Goal: Task Accomplishment & Management: Complete application form

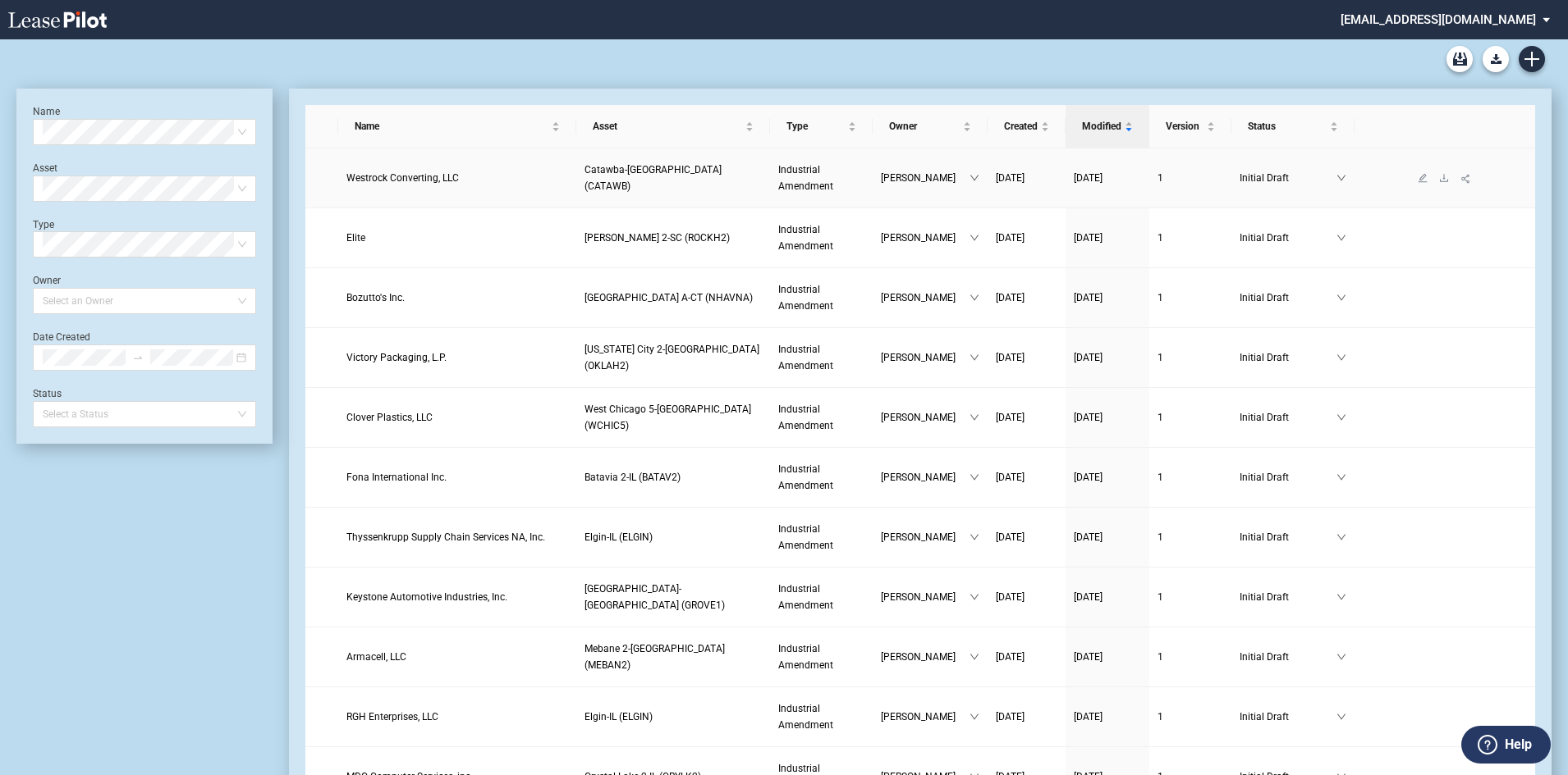
click at [406, 175] on span "Westrock Converting, LLC" at bounding box center [402, 177] width 112 height 11
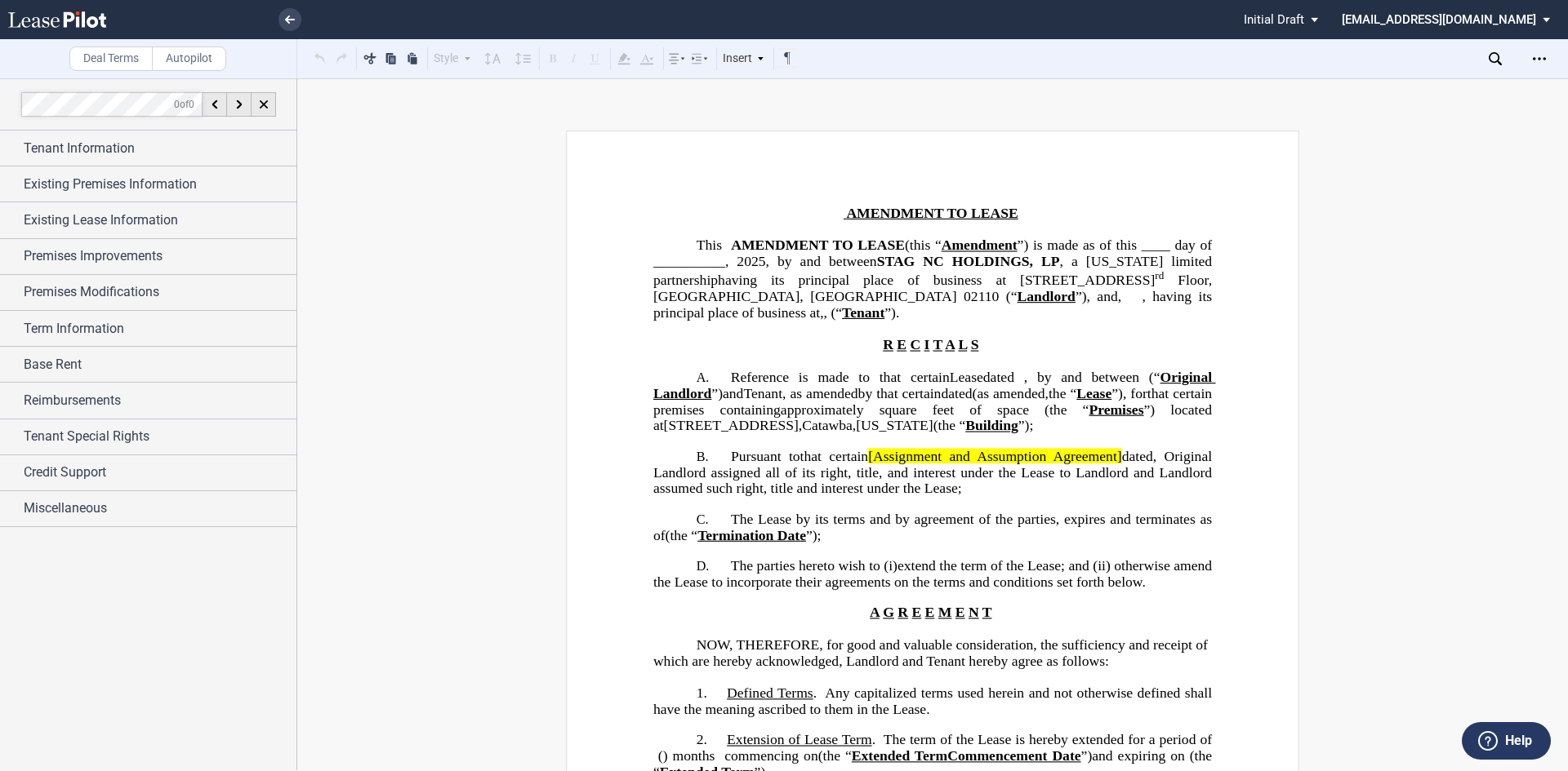
click at [782, 464] on span "[Assignment and Assumption Agreement]" at bounding box center [995, 456] width 253 height 16
click at [133, 319] on div "Term Information" at bounding box center [159, 328] width 272 height 20
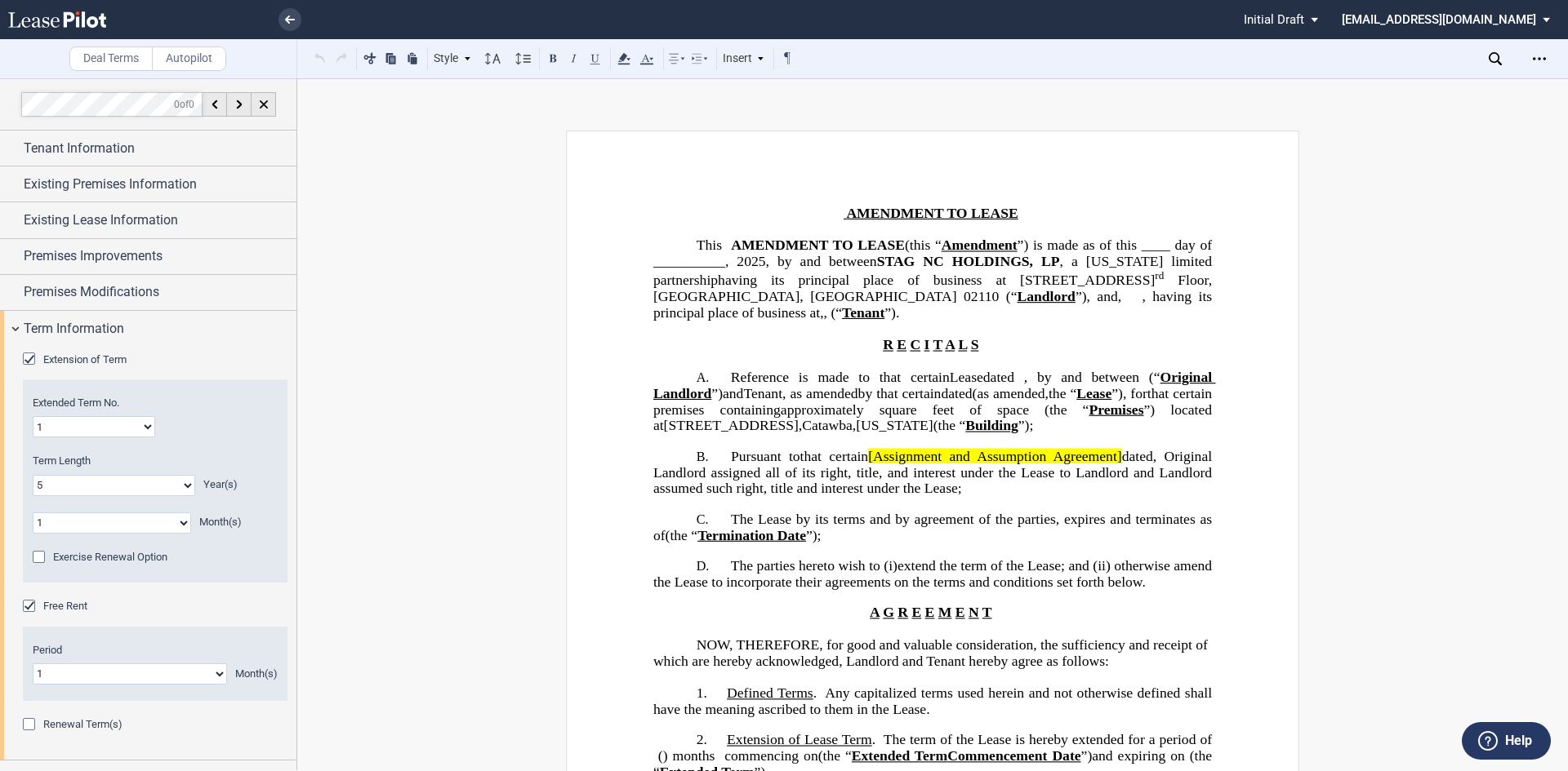
click at [191, 470] on select "0 1 2 3 4 5 6 7 8 9 10 11 12 13 14 15 16 17 18 19 20" at bounding box center [114, 486] width 163 height 22
select select "number:3"
click at [33, 470] on select "0 1 2 3 4 5 6 7 8 9 10 11 12 13 14 15 16 17 18 19 20" at bounding box center [114, 486] width 163 height 22
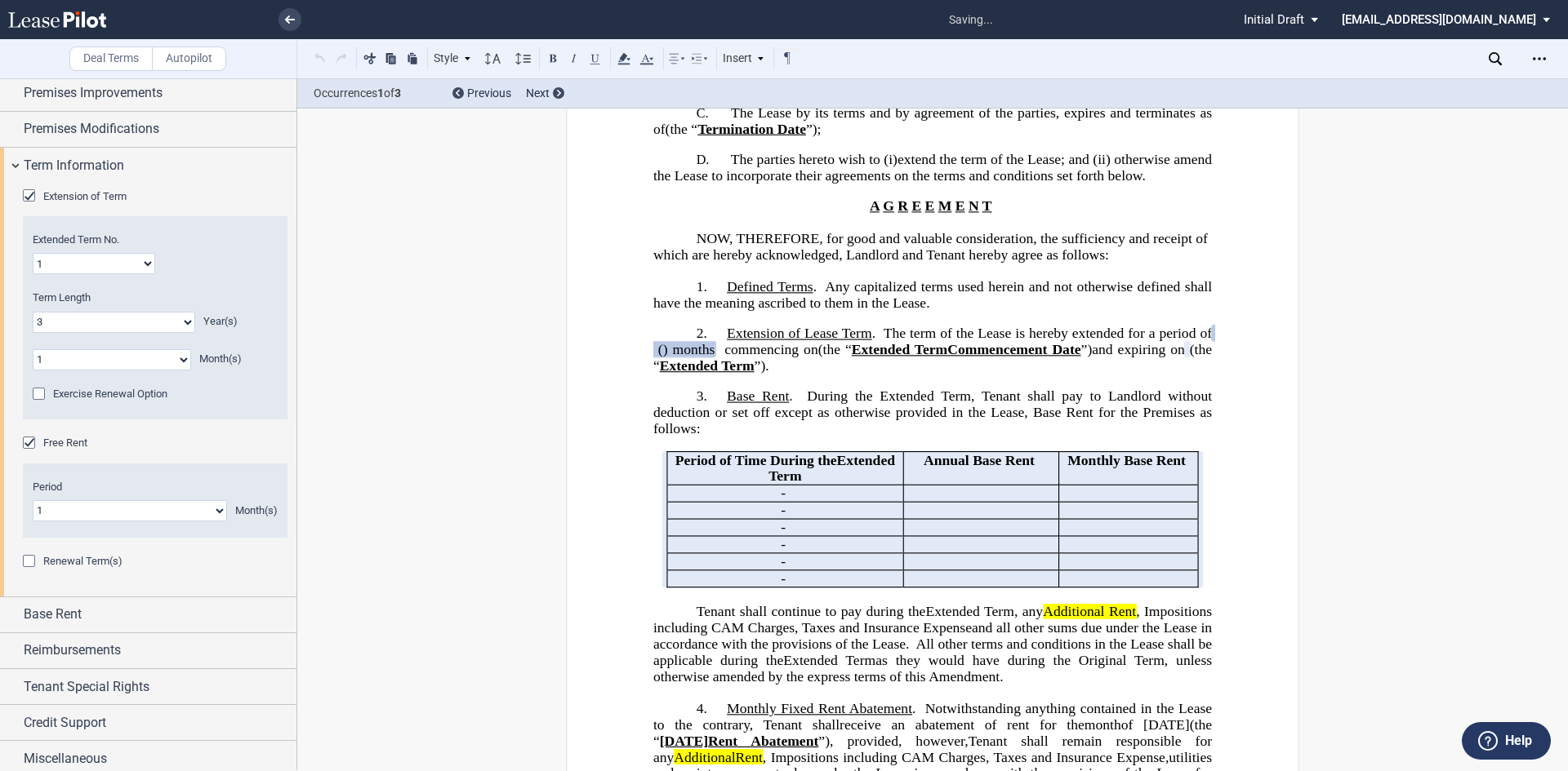
scroll to position [170, 0]
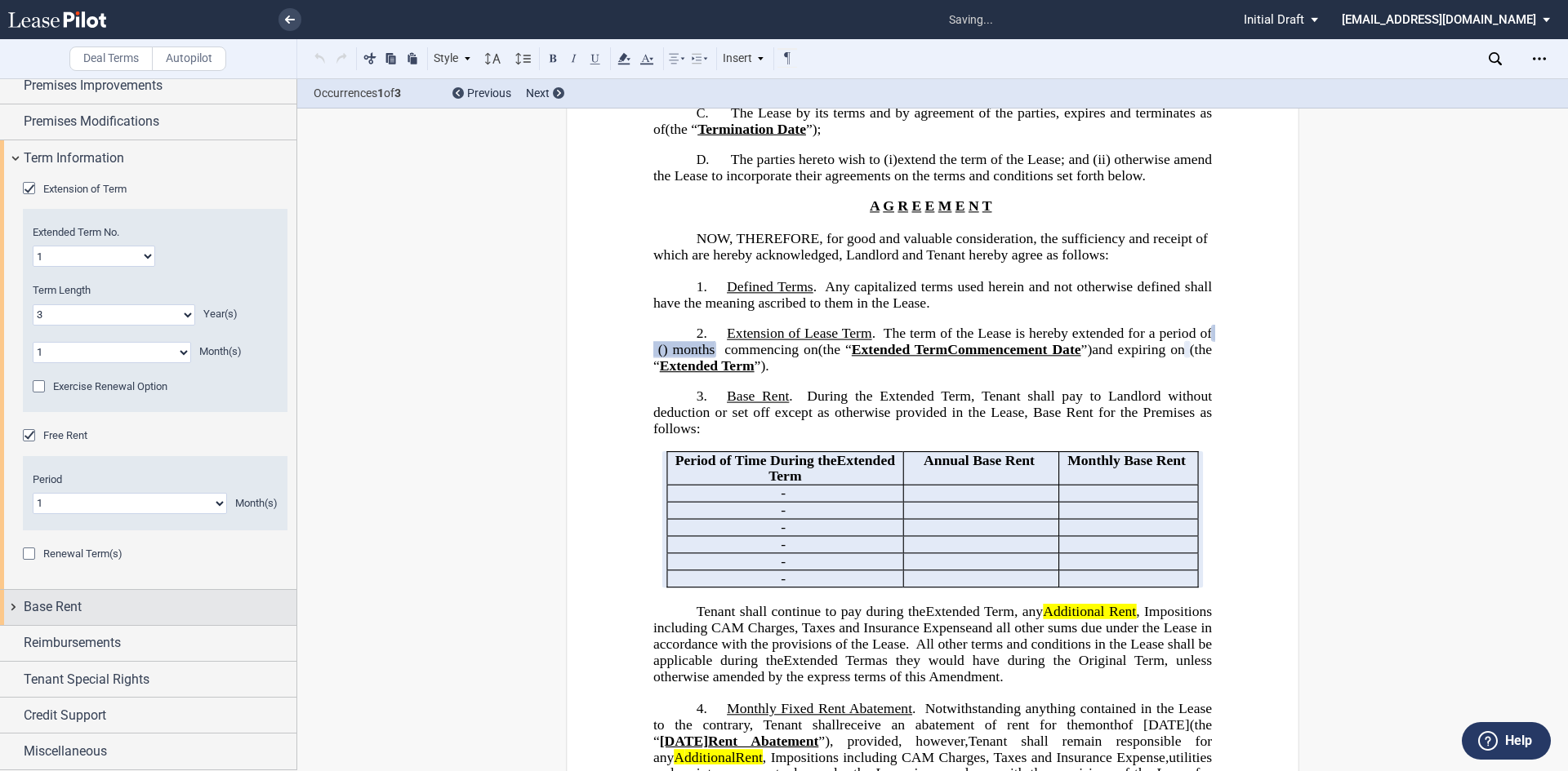
click at [126, 470] on div "Base Rent" at bounding box center [159, 607] width 272 height 20
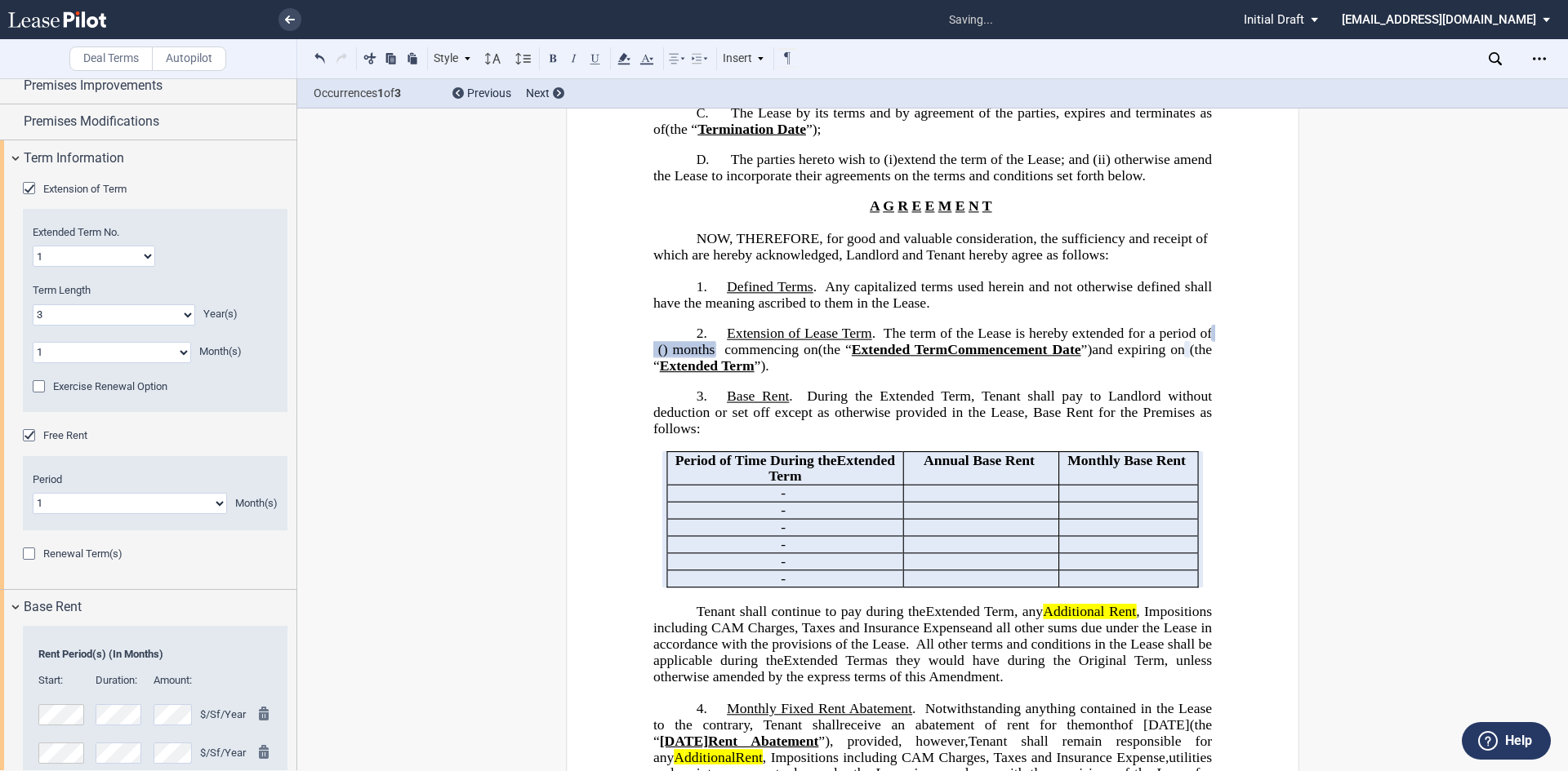
scroll to position [416, 0]
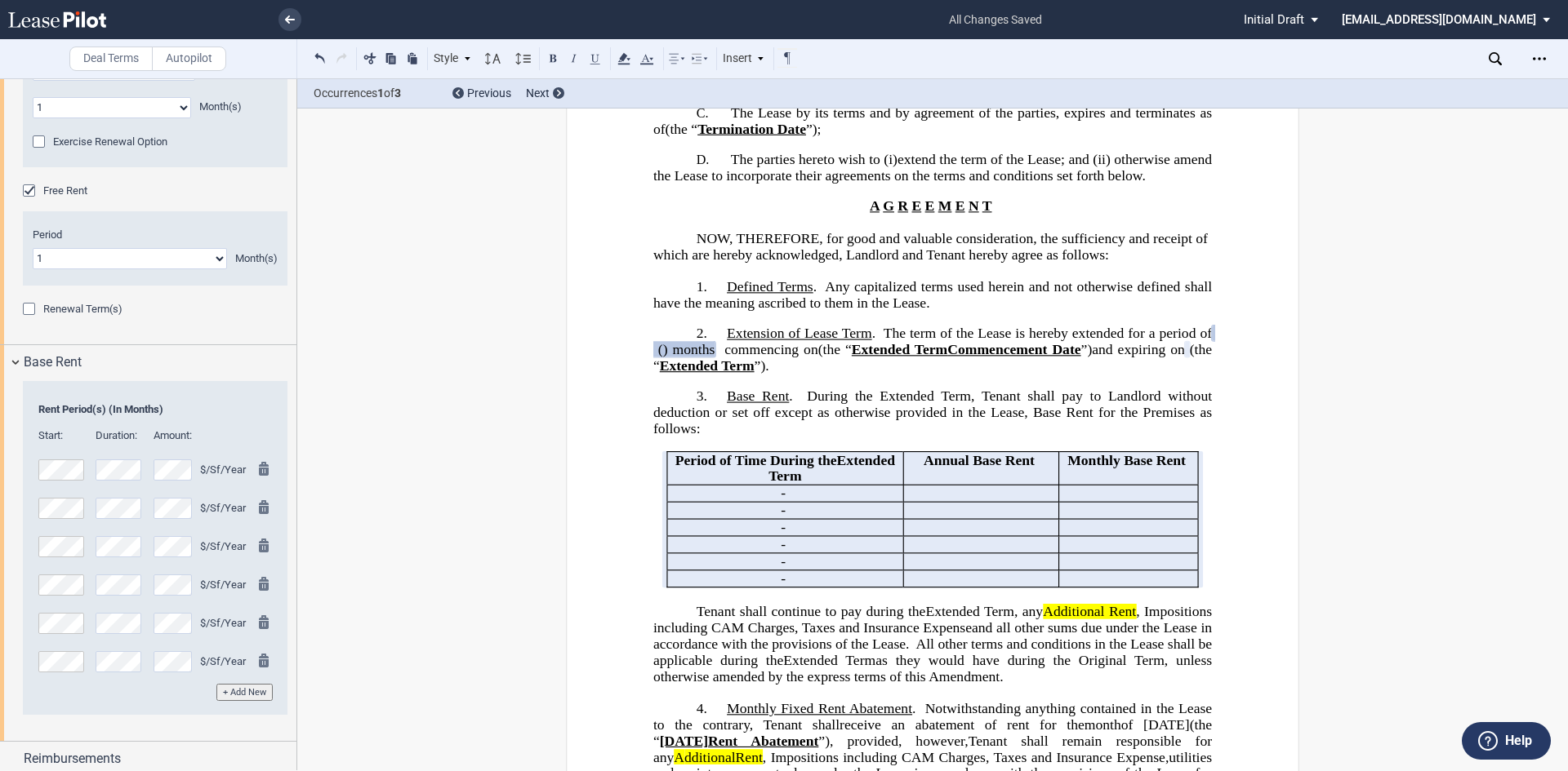
click at [259, 470] on md-icon at bounding box center [268, 625] width 20 height 20
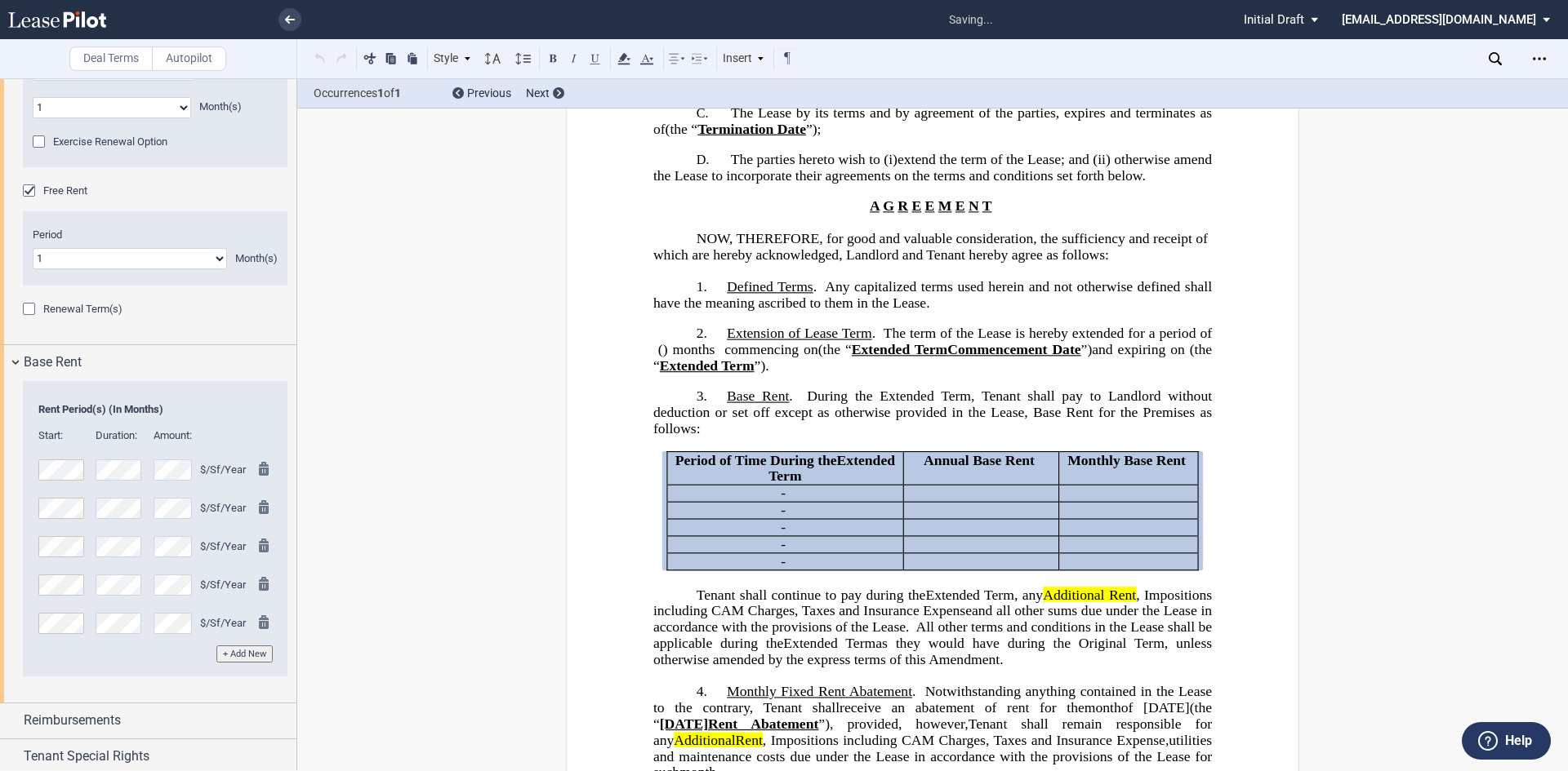
click at [259, 470] on md-icon at bounding box center [268, 625] width 20 height 20
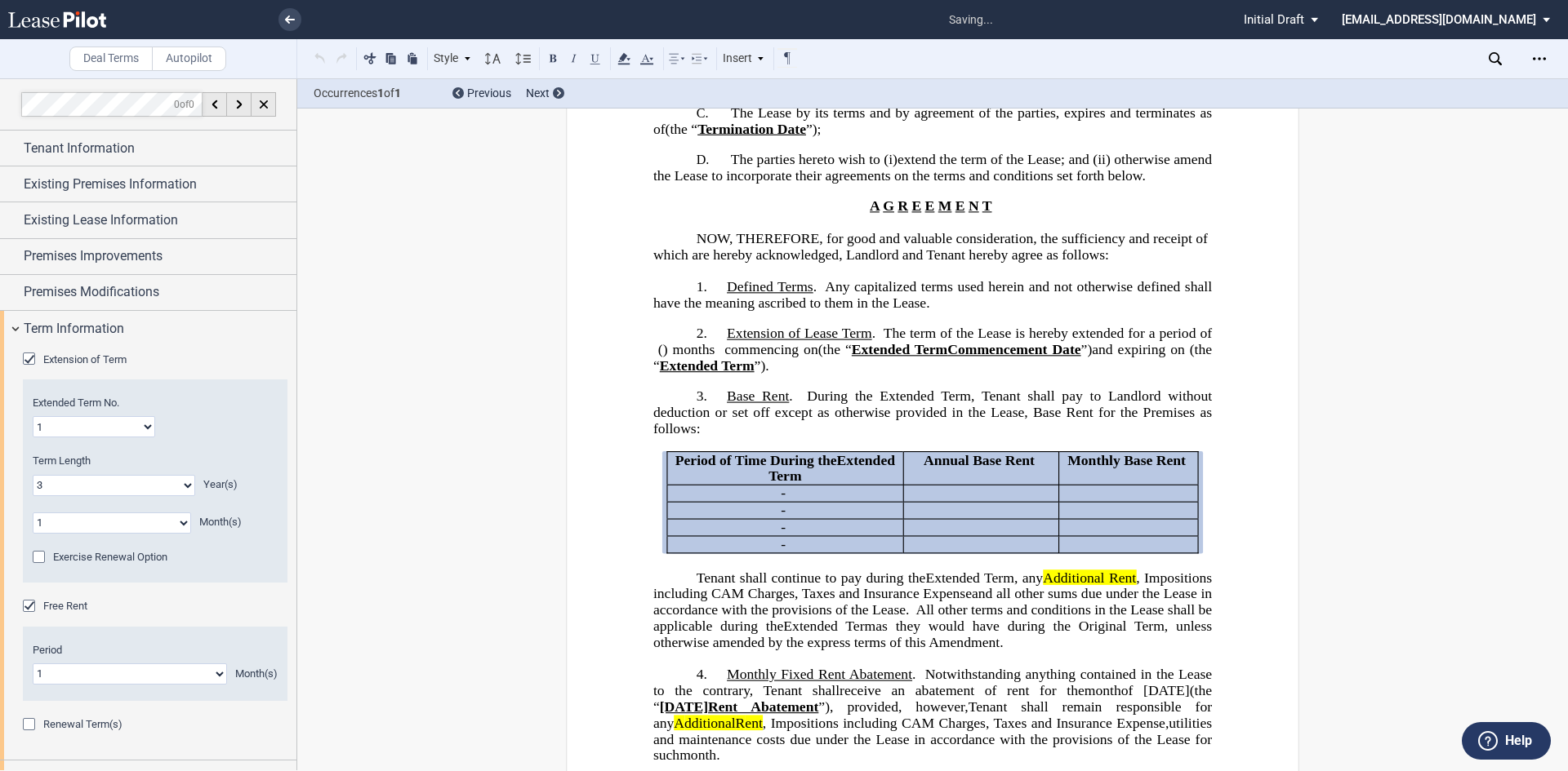
scroll to position [0, 0]
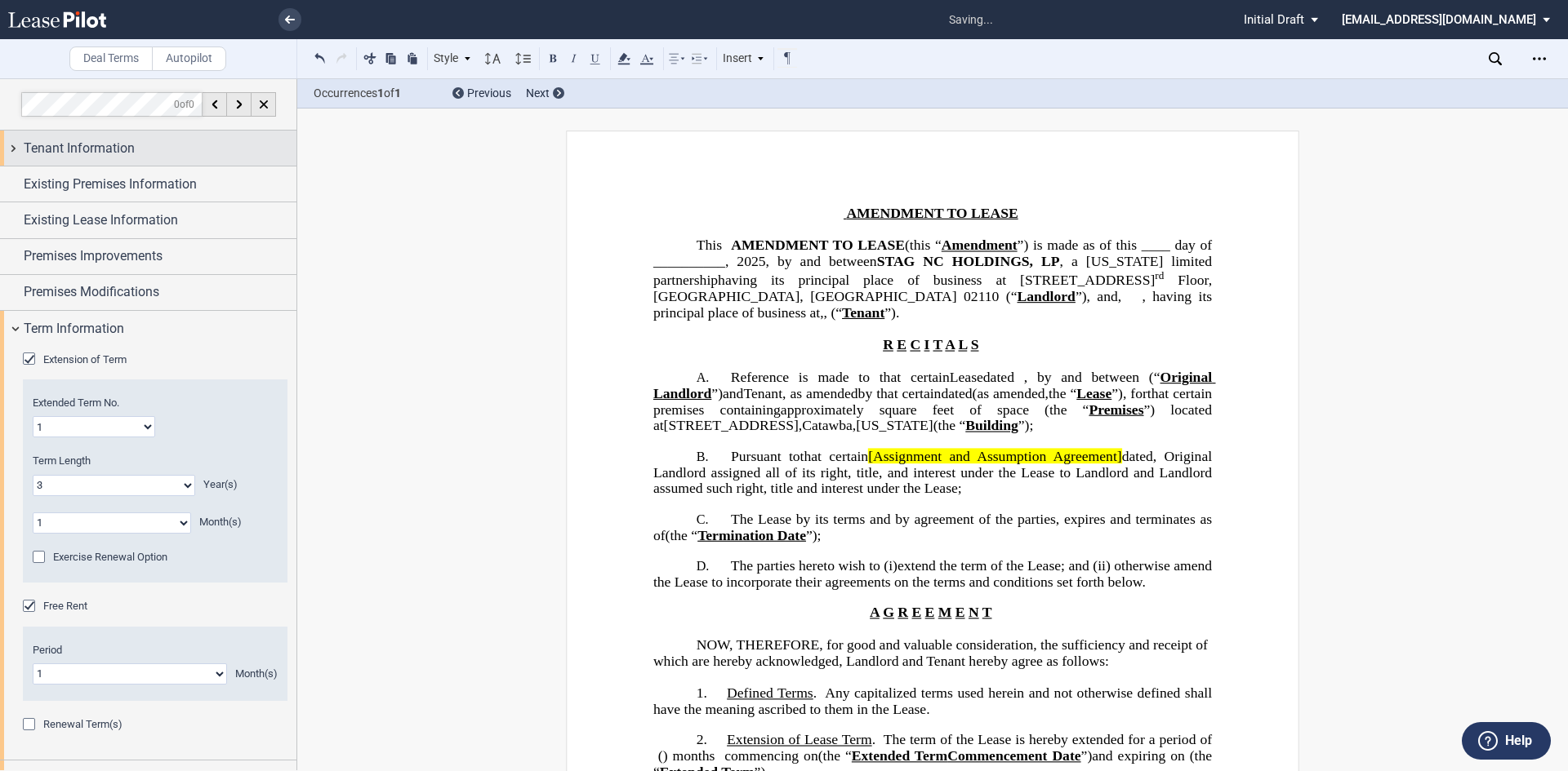
click at [92, 143] on span "Tenant Information" at bounding box center [79, 149] width 111 height 20
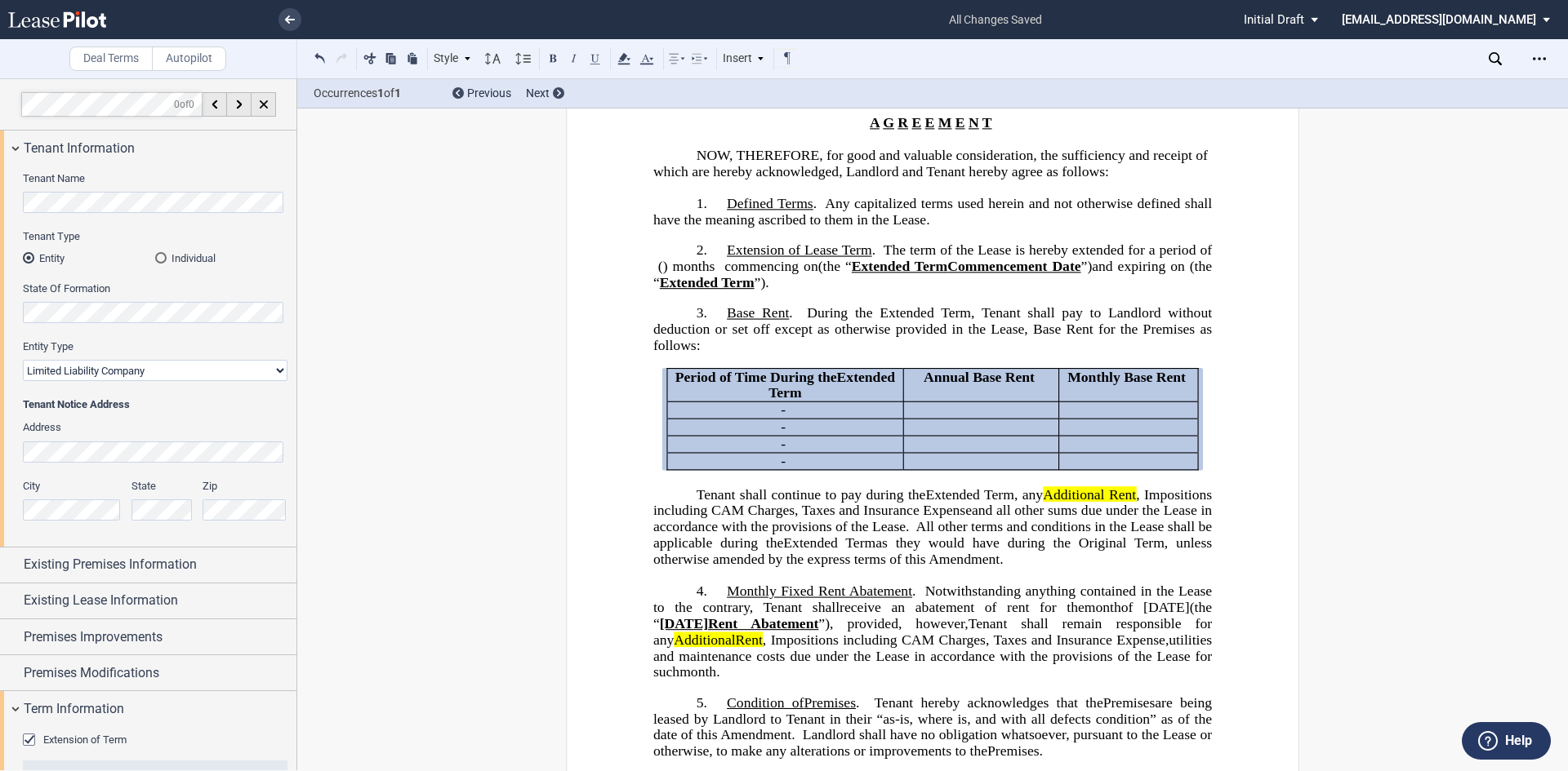
scroll to position [571, 0]
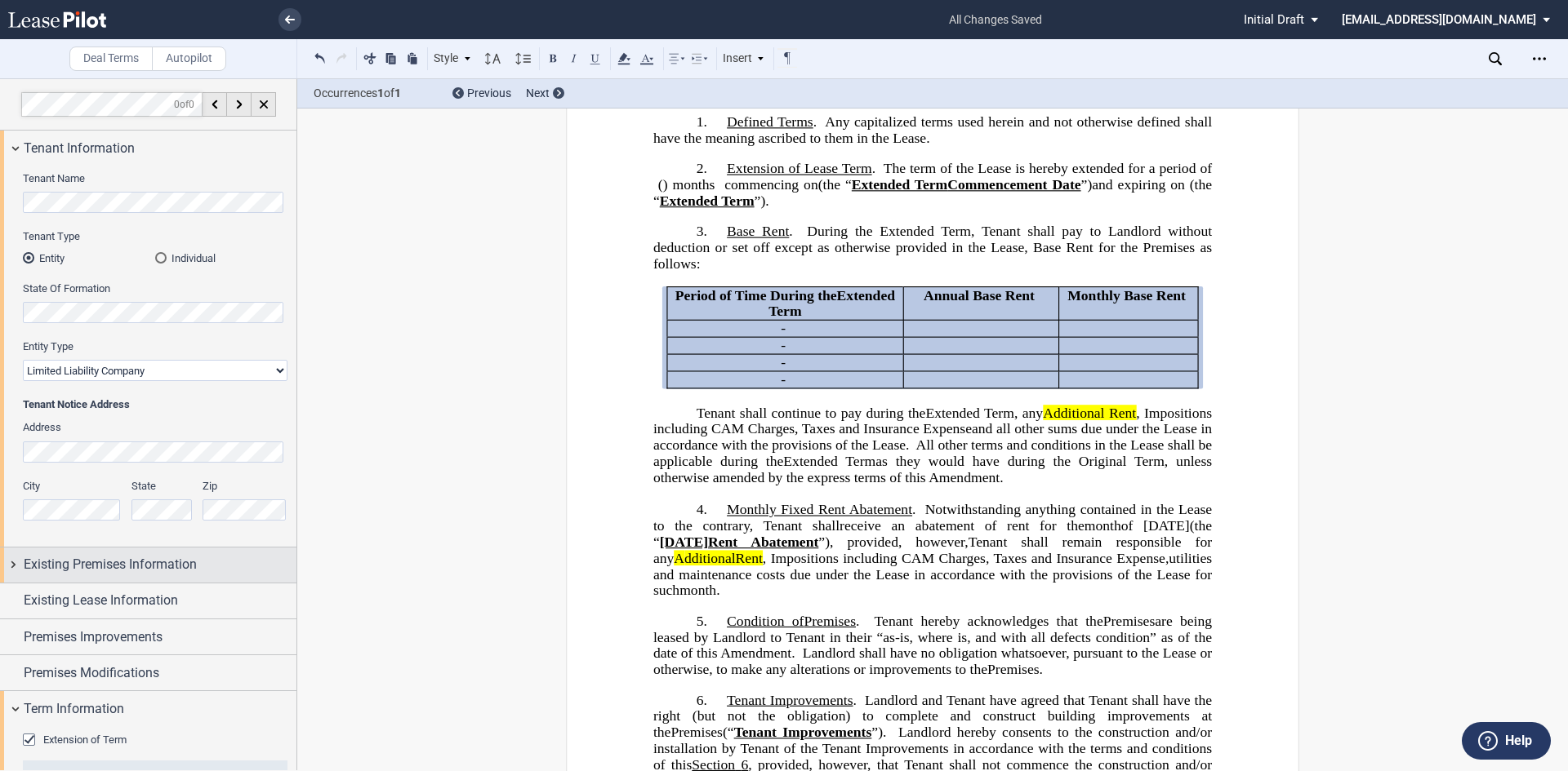
click at [112, 470] on span "Existing Premises Information" at bounding box center [110, 564] width 173 height 20
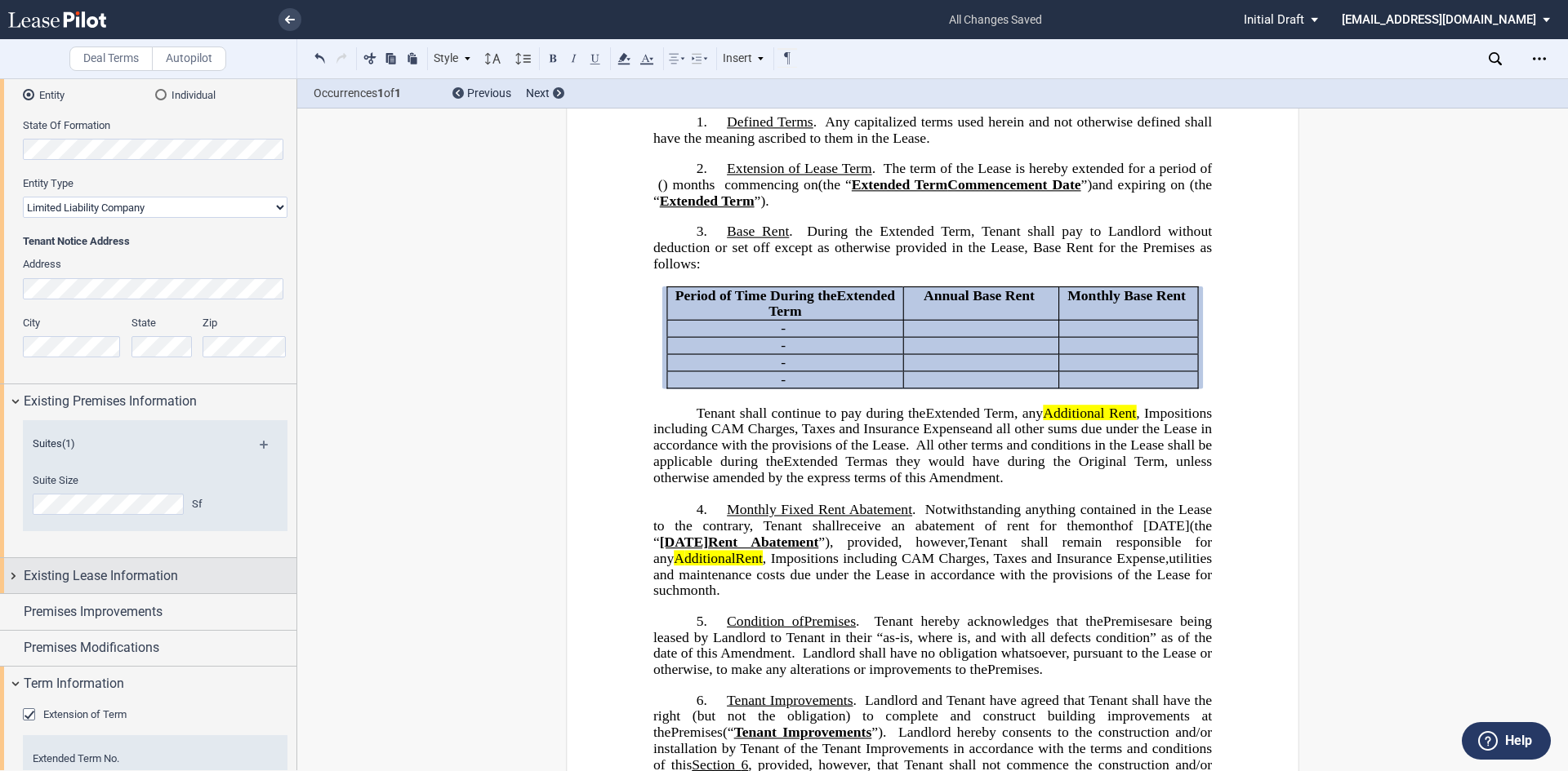
click at [111, 470] on span "Existing Lease Information" at bounding box center [100, 576] width 154 height 20
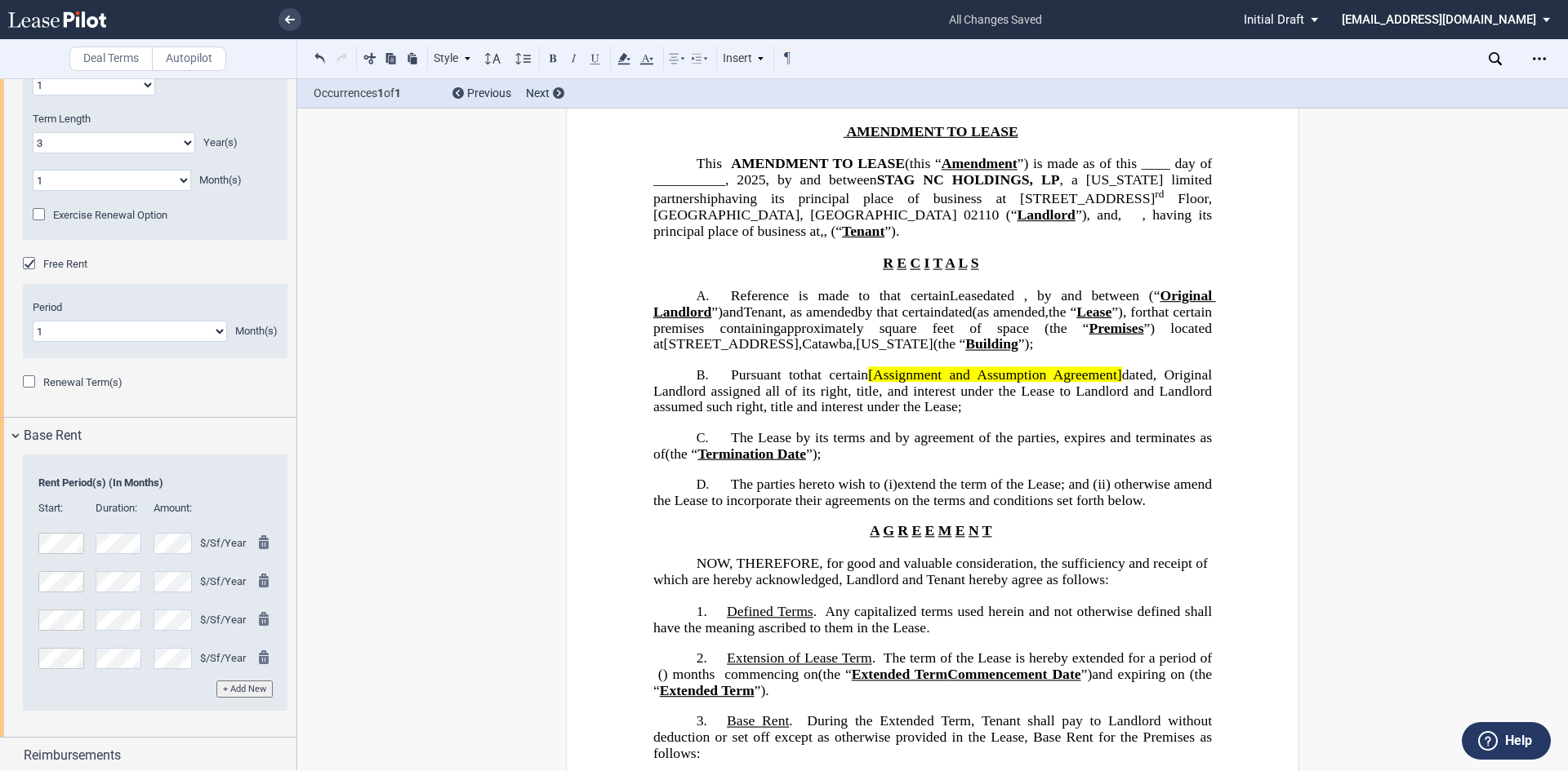
scroll to position [1581, 0]
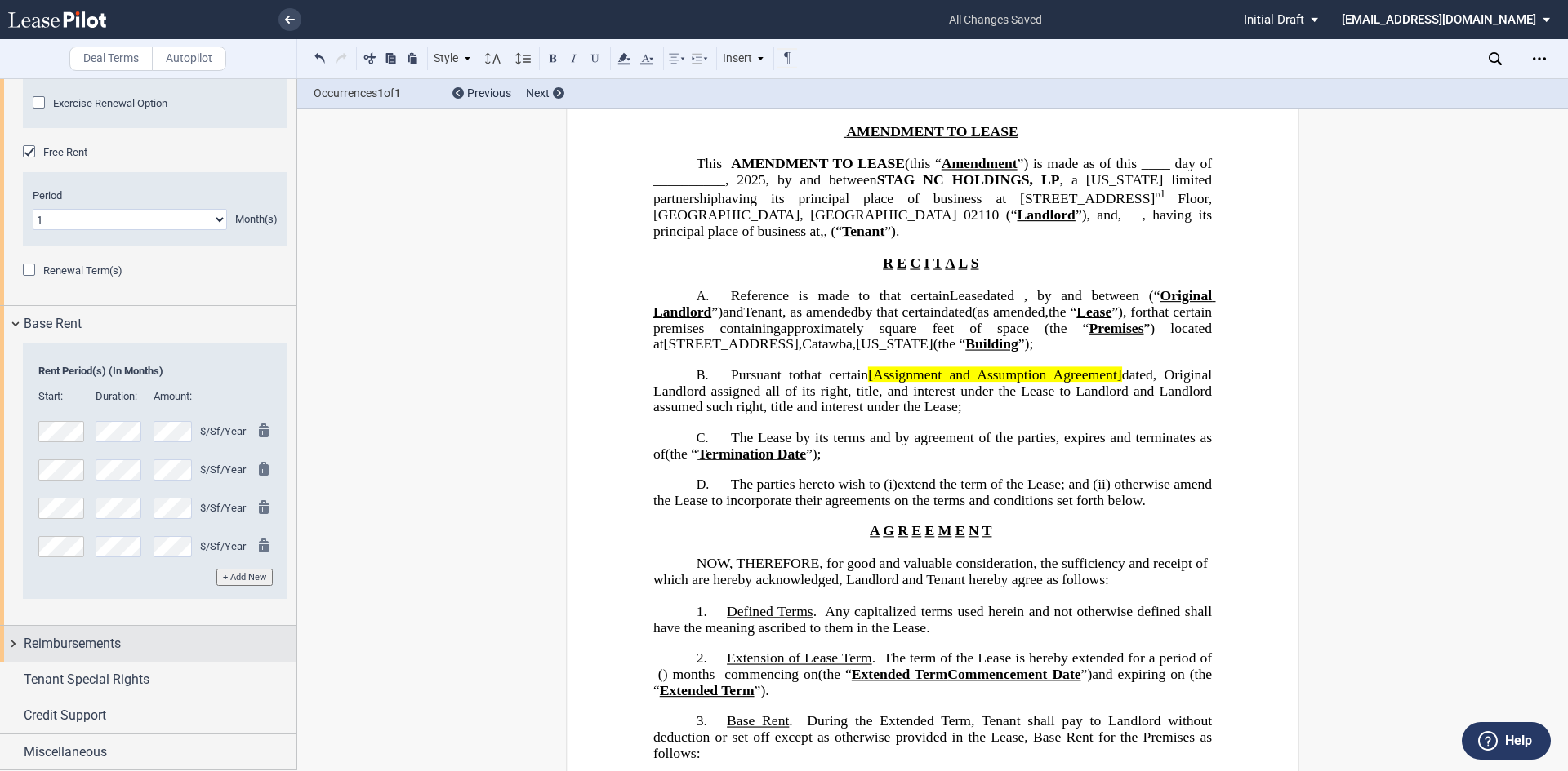
click at [99, 470] on span "Reimbursements" at bounding box center [72, 644] width 97 height 20
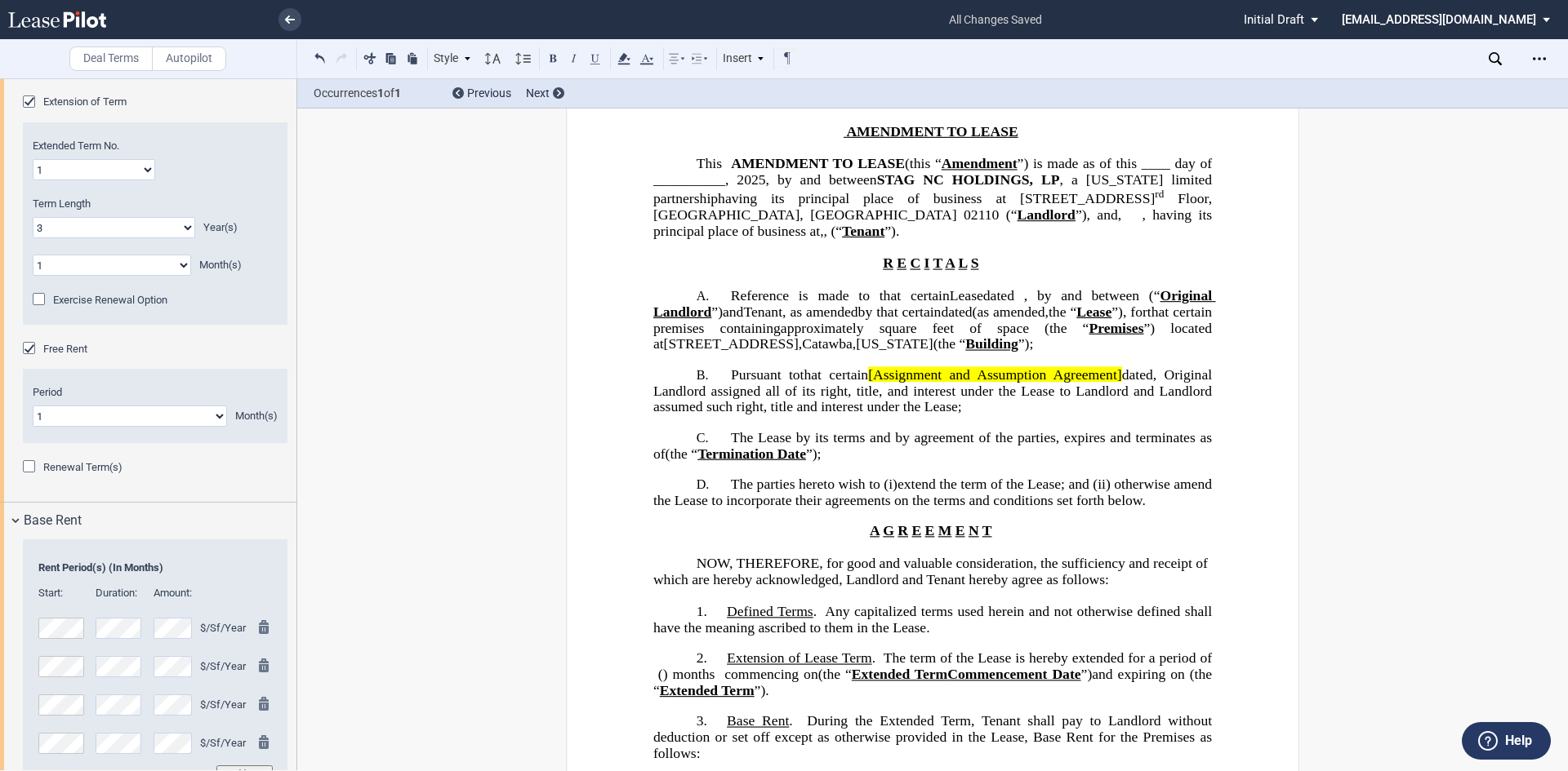
scroll to position [1548, 0]
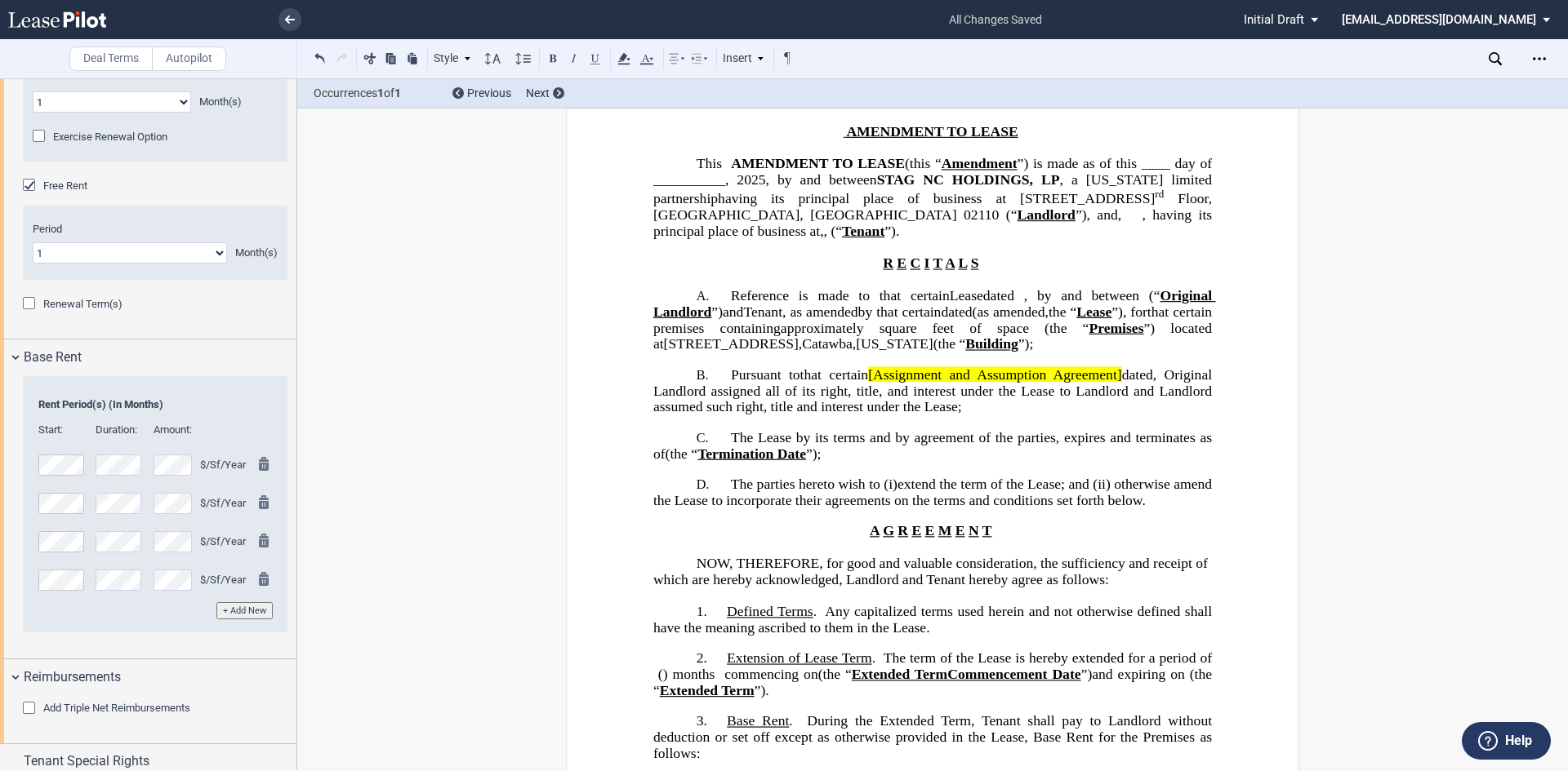
click at [259, 470] on md-icon at bounding box center [268, 582] width 20 height 20
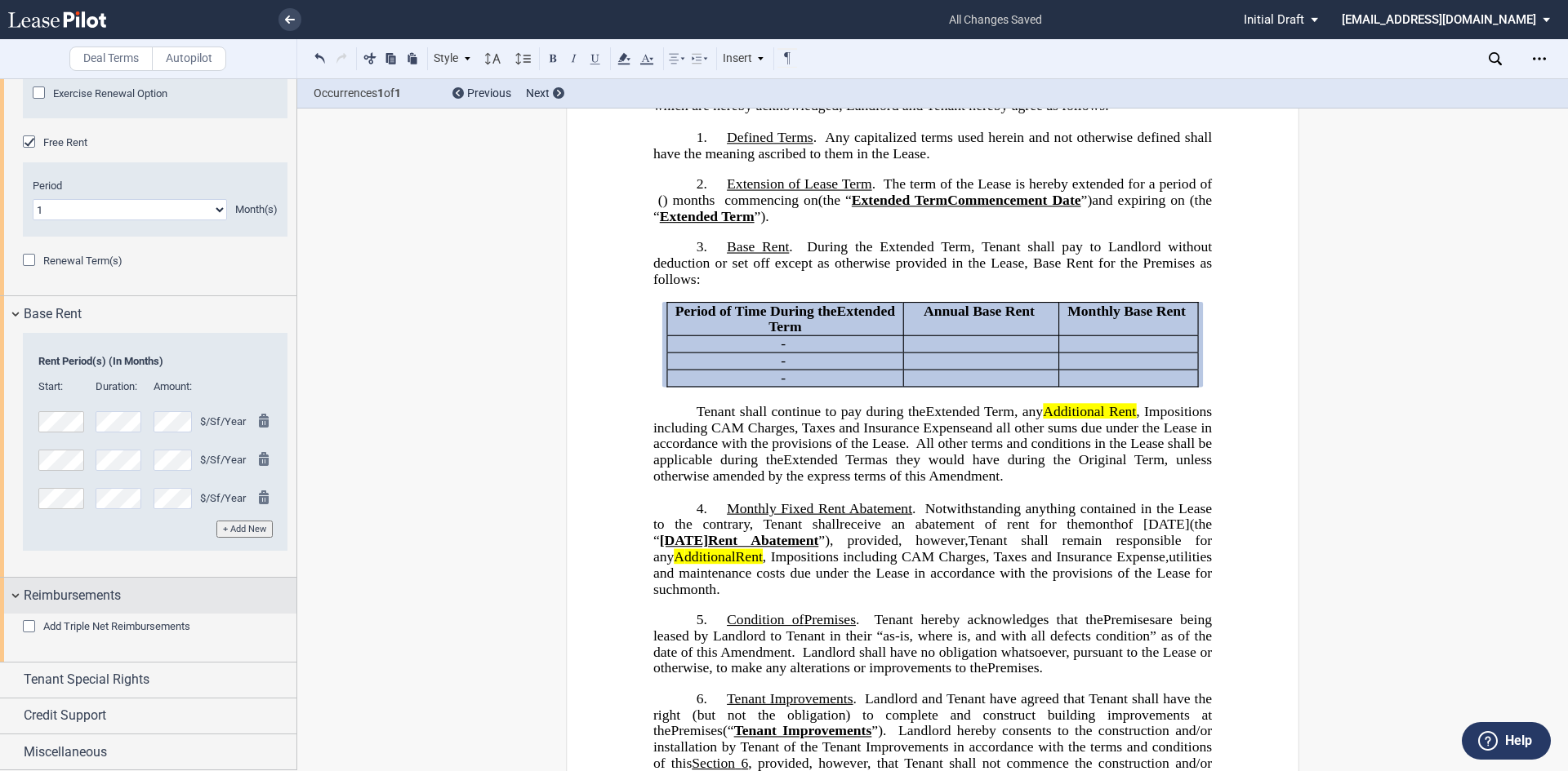
scroll to position [1265, 0]
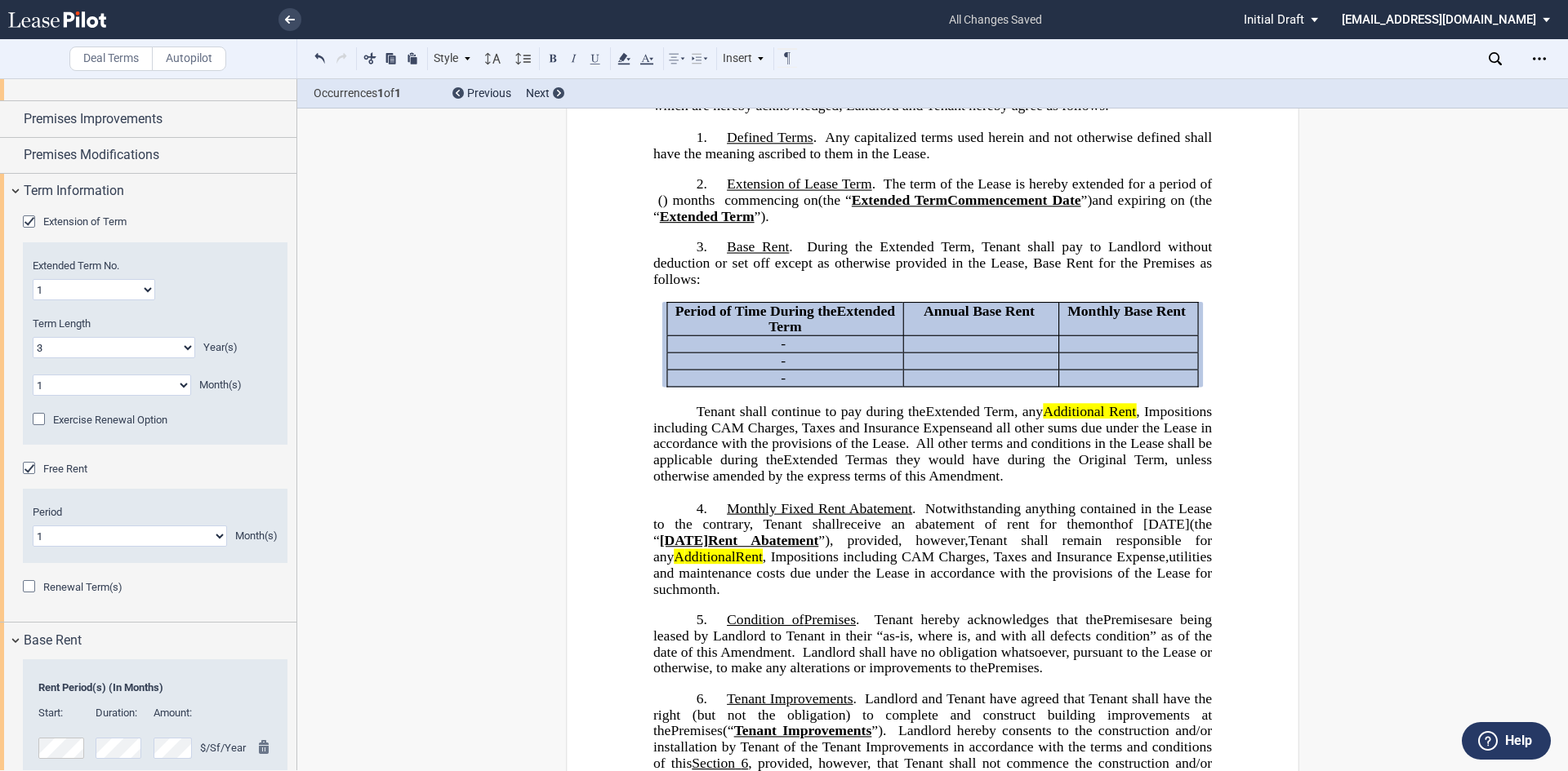
click at [22, 462] on div "Extension of Term Extended Term No. 1 2 3 4 5 6 7 8 9 10 11 12 13 14 15 16 17 1…" at bounding box center [148, 416] width 297 height 414
drag, startPoint x: 25, startPoint y: 468, endPoint x: 46, endPoint y: 470, distance: 21.1
click at [26, 468] on div "Free Rent" at bounding box center [30, 470] width 16 height 16
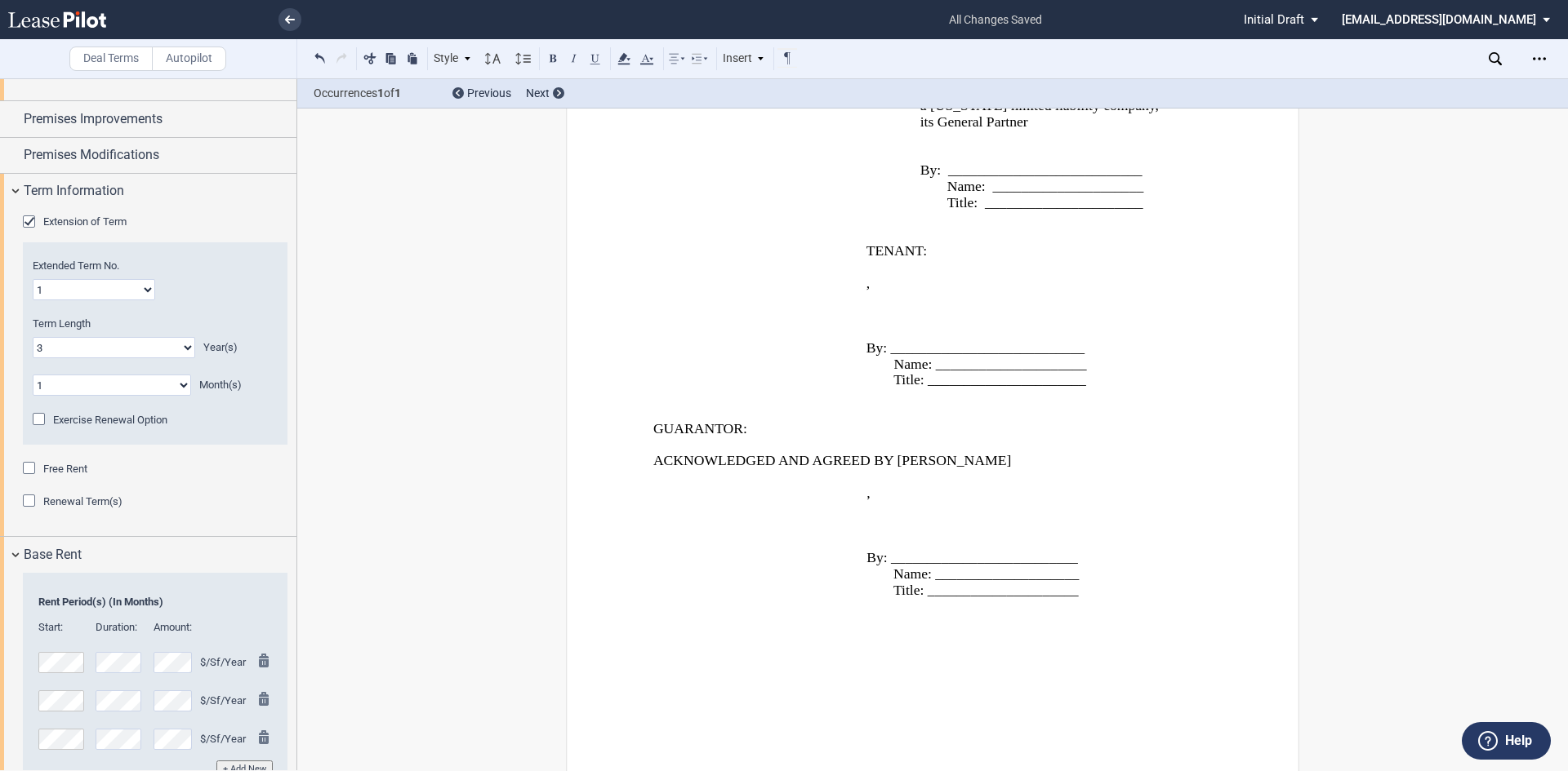
scroll to position [2831, 0]
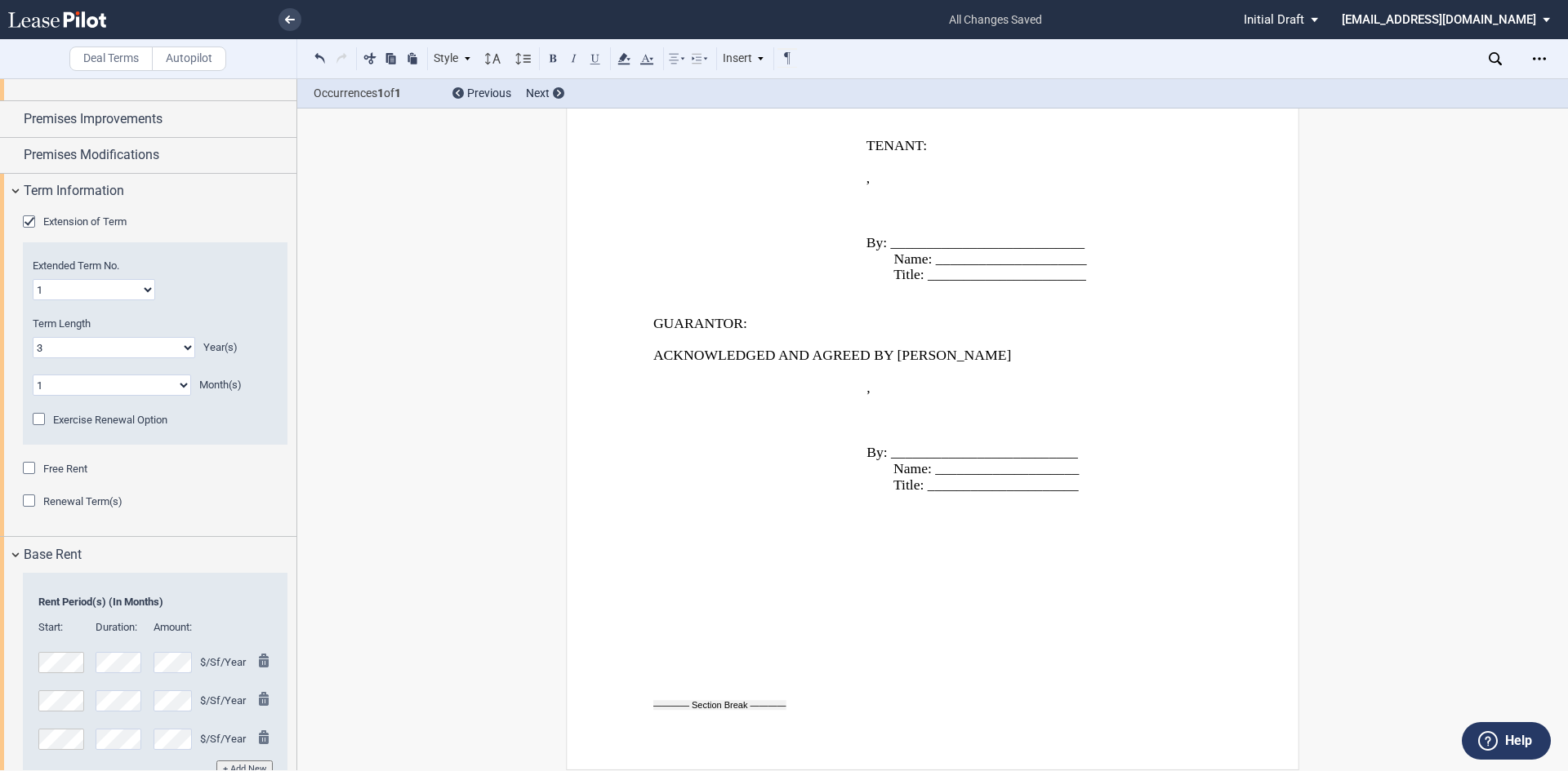
click at [782, 354] on p "ACKNOWLEDGED AND AGREED BY [PERSON_NAME]" at bounding box center [933, 355] width 559 height 16
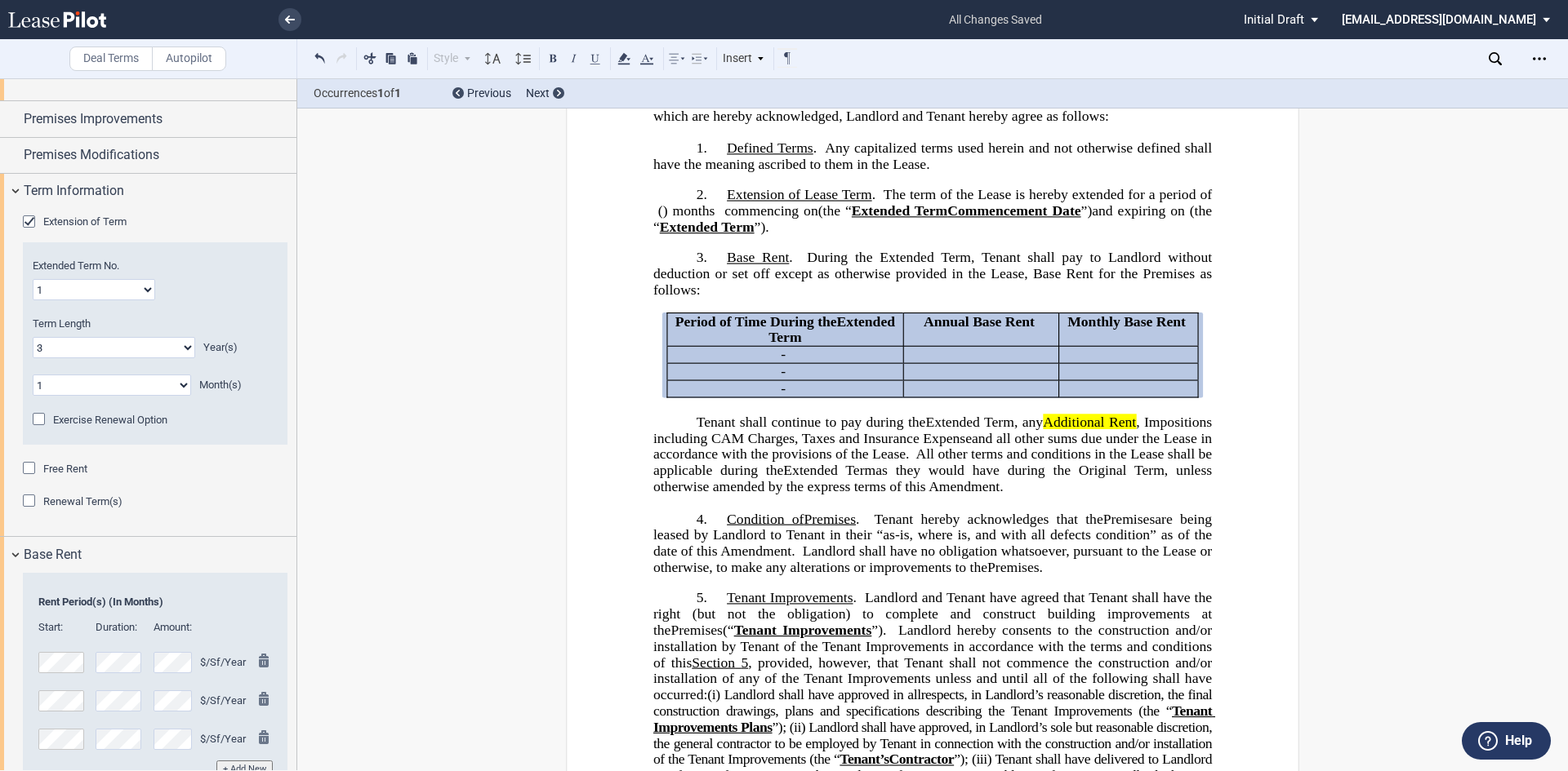
scroll to position [1428, 0]
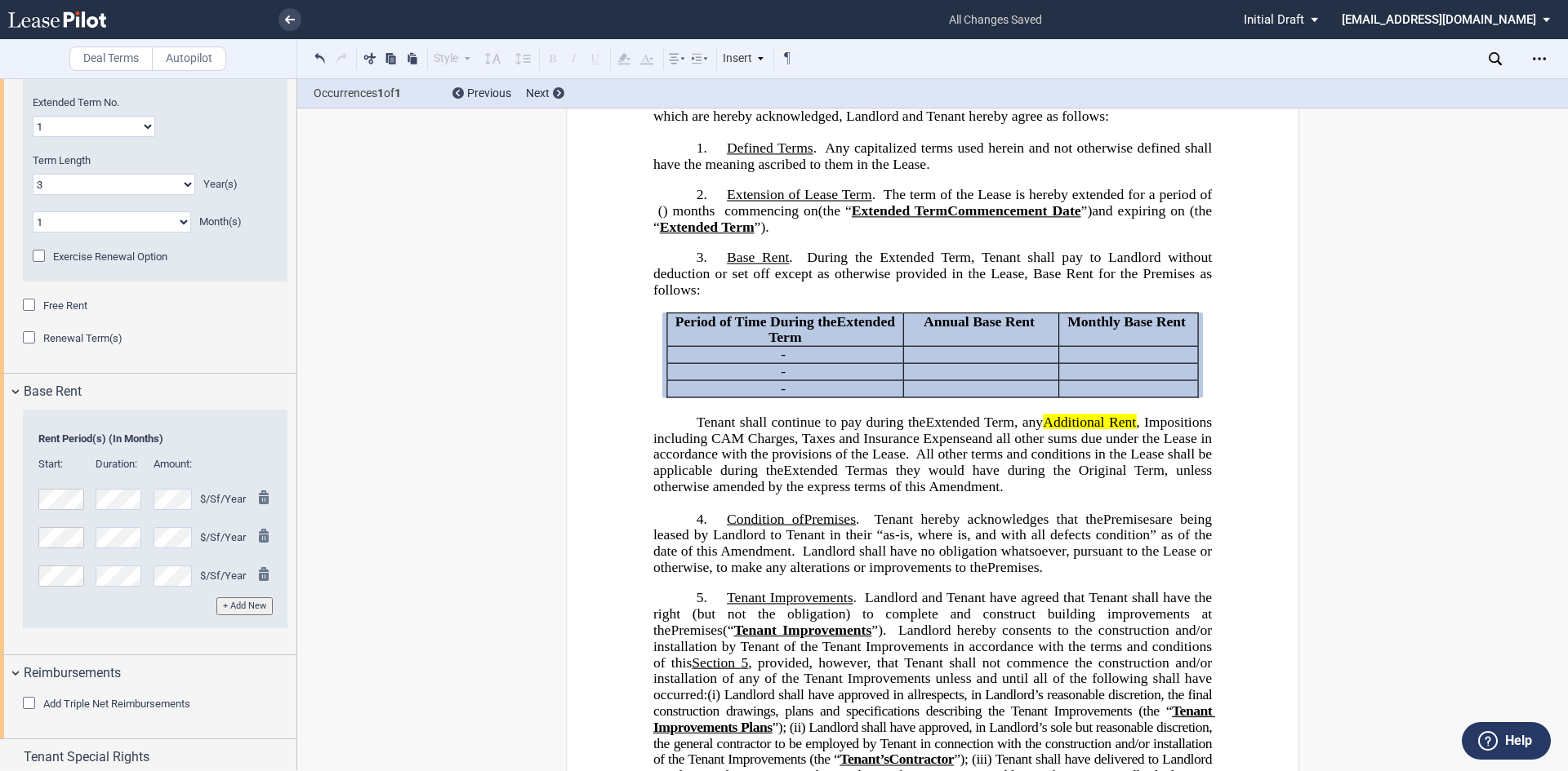
click at [99, 470] on tr "$/Sf/Year" at bounding box center [155, 496] width 245 height 38
click at [782, 363] on p "﻿ ﻿" at bounding box center [981, 354] width 142 height 16
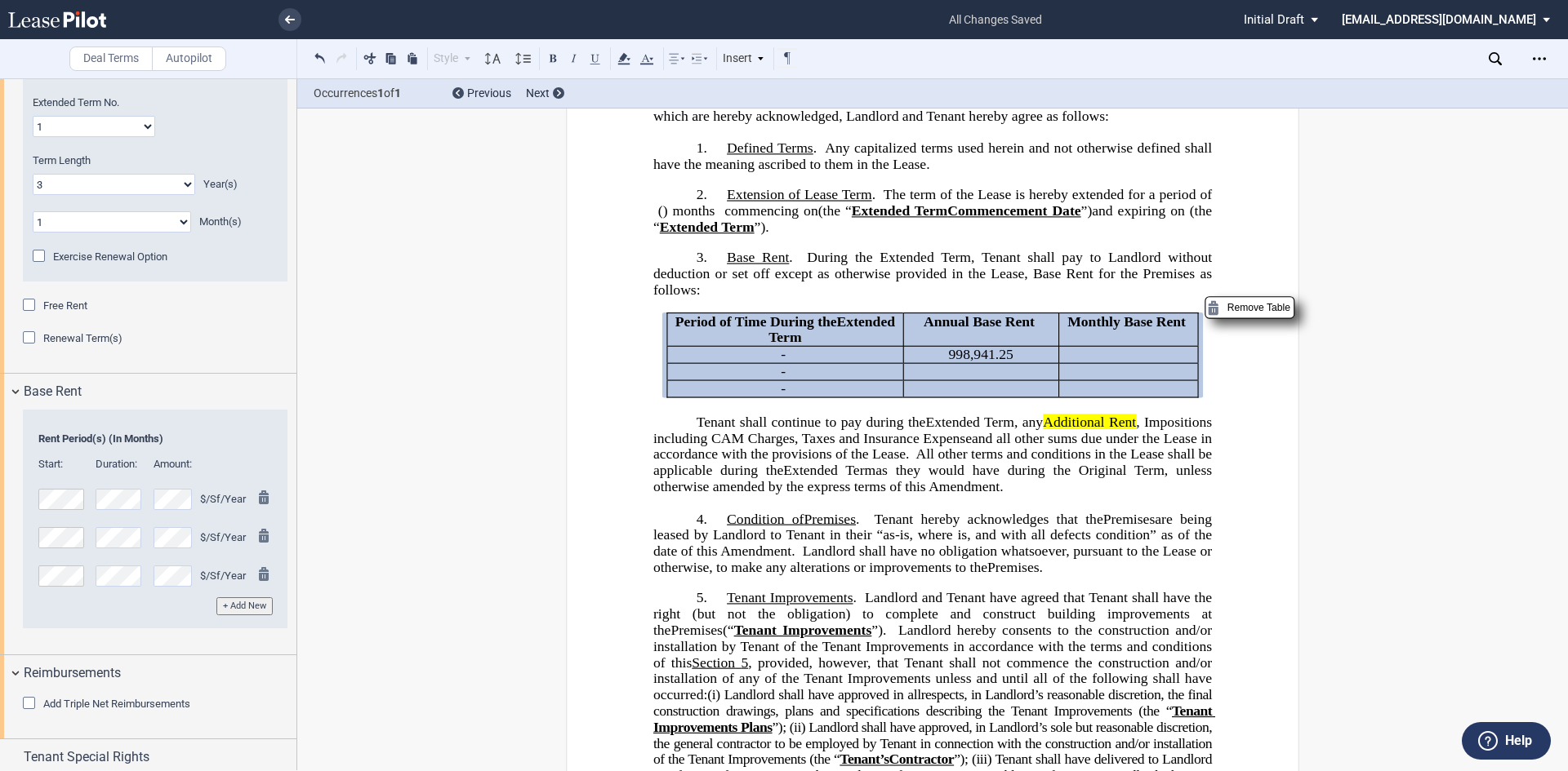
click at [782, 363] on p "﻿ ﻿" at bounding box center [1128, 354] width 125 height 16
drag, startPoint x: 1107, startPoint y: 383, endPoint x: 1154, endPoint y: 386, distance: 47.1
click at [782, 363] on p "﻿ ﻿" at bounding box center [1128, 354] width 125 height 16
drag, startPoint x: 1033, startPoint y: 453, endPoint x: 1145, endPoint y: 456, distance: 112.0
click at [782, 456] on span ", any Additional Rent , Impositions including CAM Charges, Taxes and Insurance …" at bounding box center [935, 447] width 563 height 64
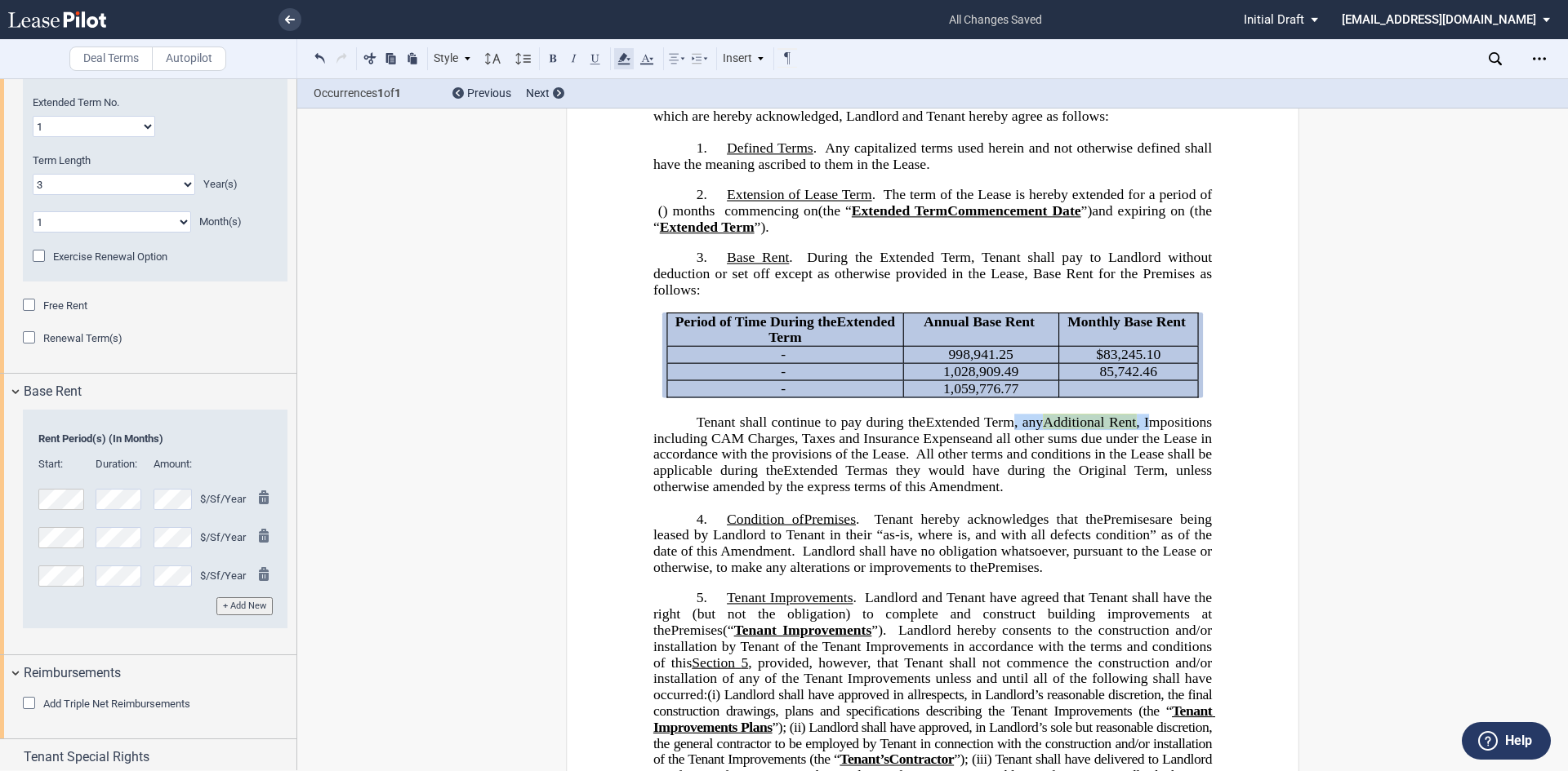
click at [630, 59] on icon at bounding box center [624, 59] width 20 height 20
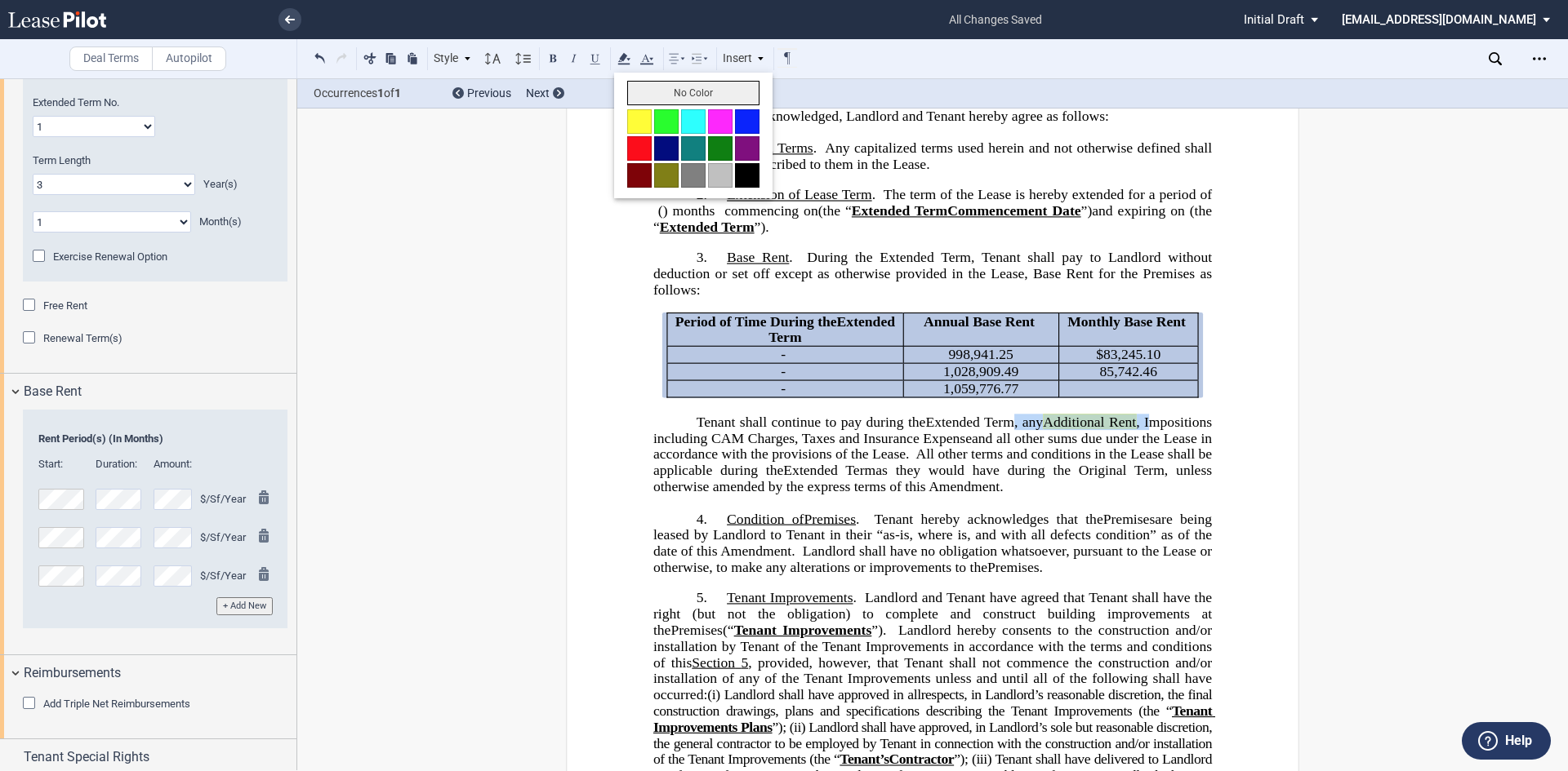
click at [678, 90] on button "No Color" at bounding box center [693, 92] width 132 height 24
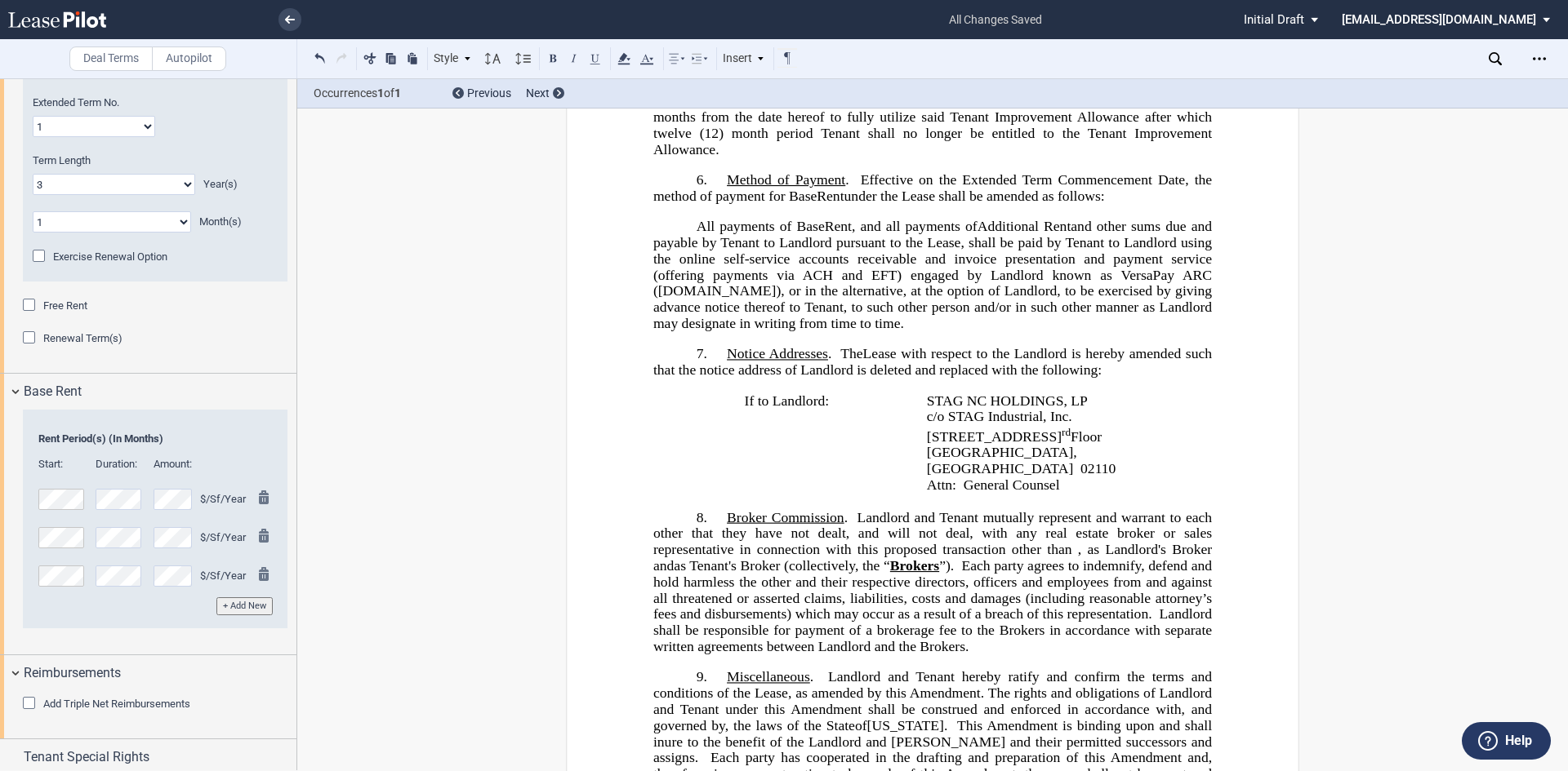
scroll to position [1769, 0]
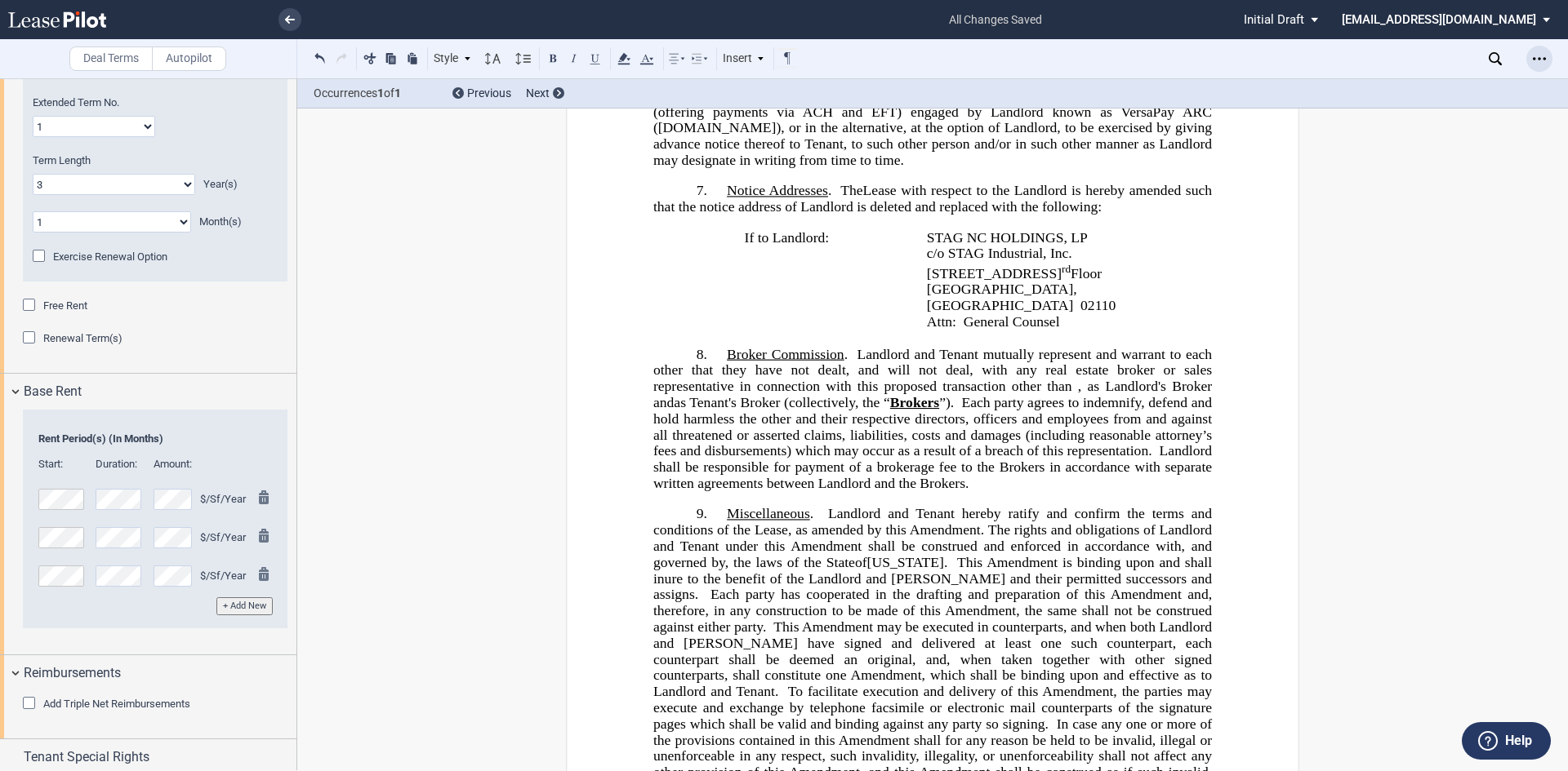
click at [782, 59] on use "Open Lease options menu" at bounding box center [1539, 58] width 13 height 3
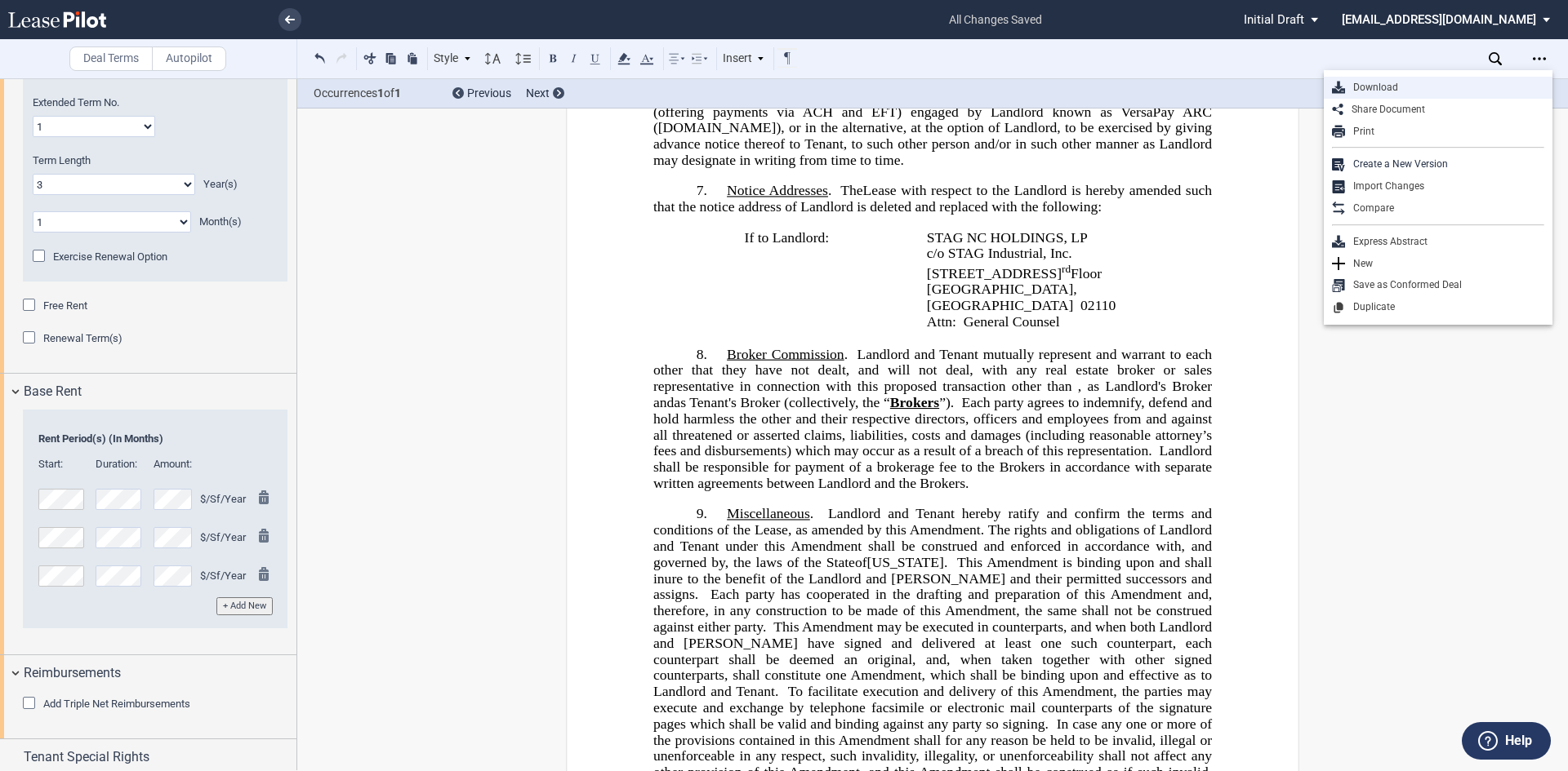
click at [782, 84] on div "Download" at bounding box center [1444, 87] width 199 height 14
